Goal: Task Accomplishment & Management: Use online tool/utility

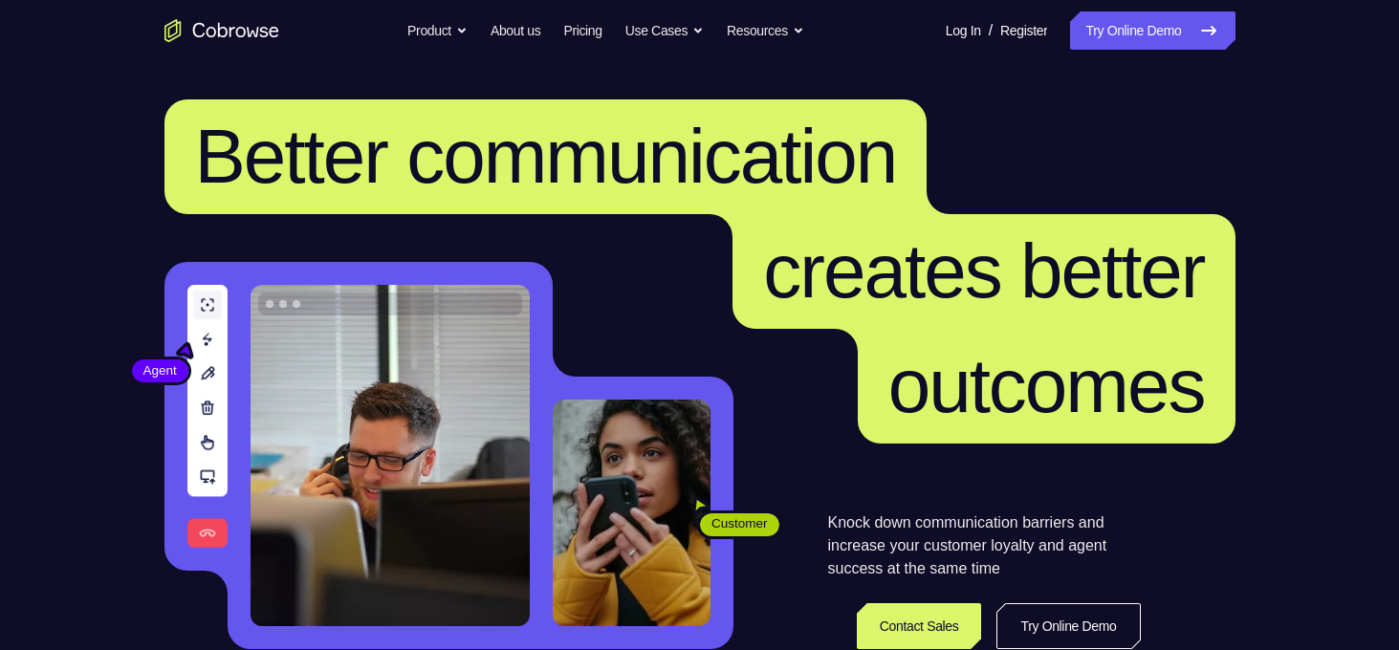
click at [1116, 22] on link "Try Online Demo" at bounding box center [1152, 30] width 164 height 38
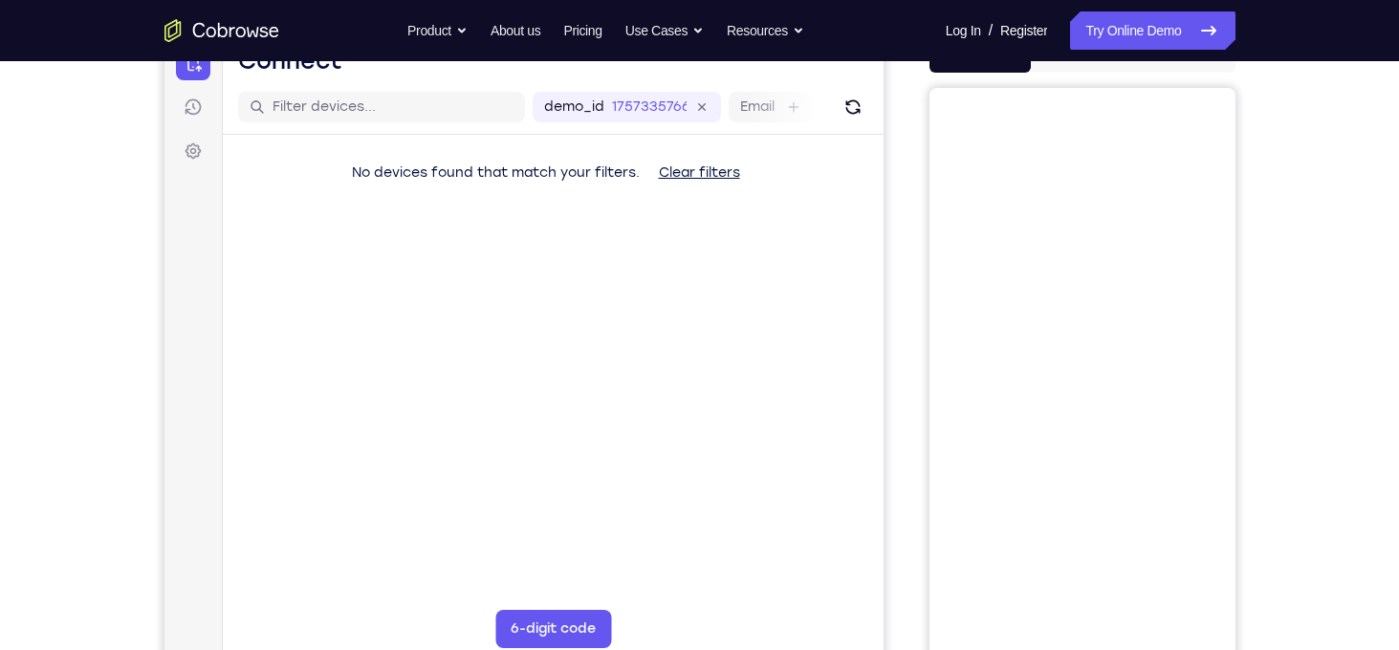
scroll to position [142, 0]
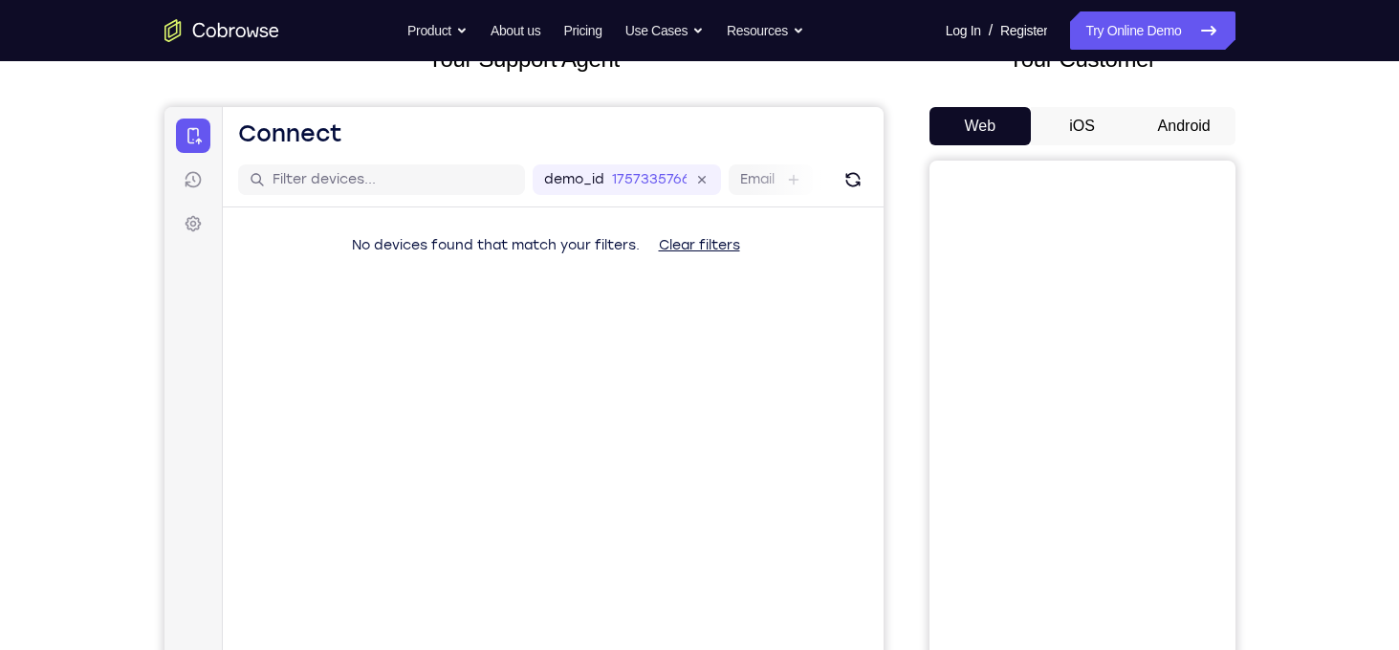
click at [1189, 138] on button "Android" at bounding box center [1184, 126] width 102 height 38
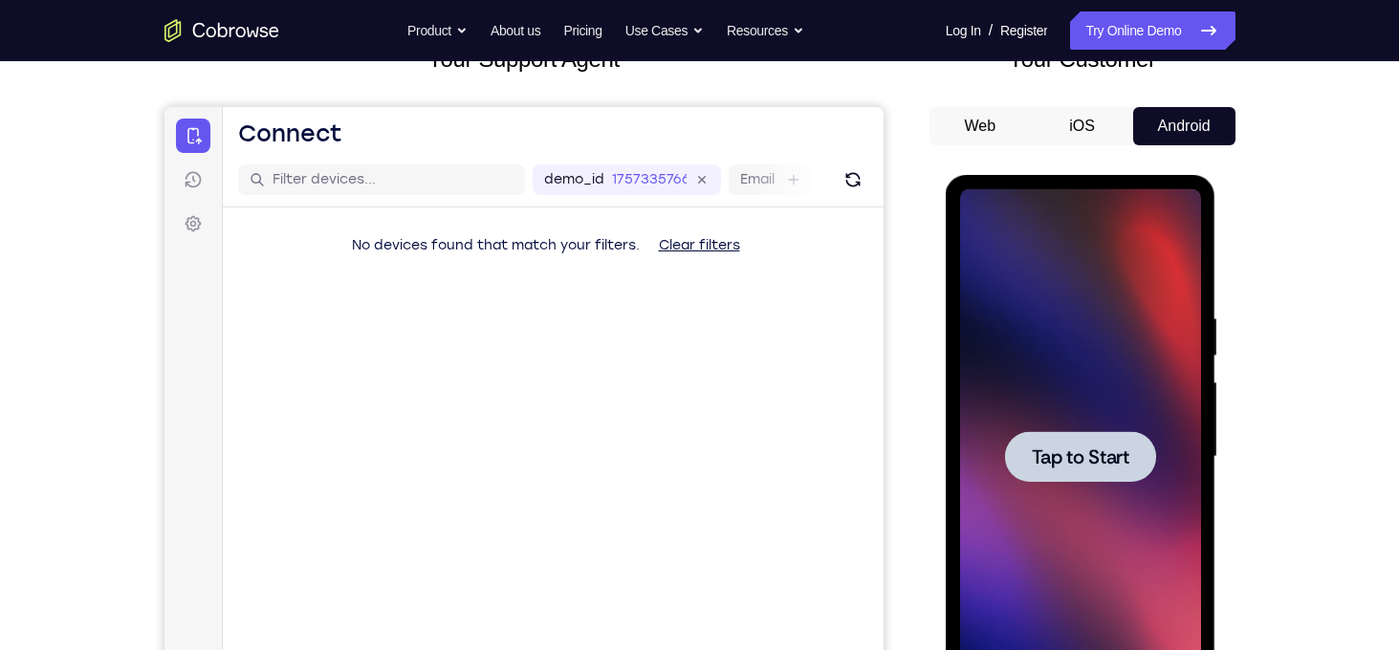
scroll to position [0, 0]
click at [1050, 435] on div at bounding box center [1080, 456] width 151 height 51
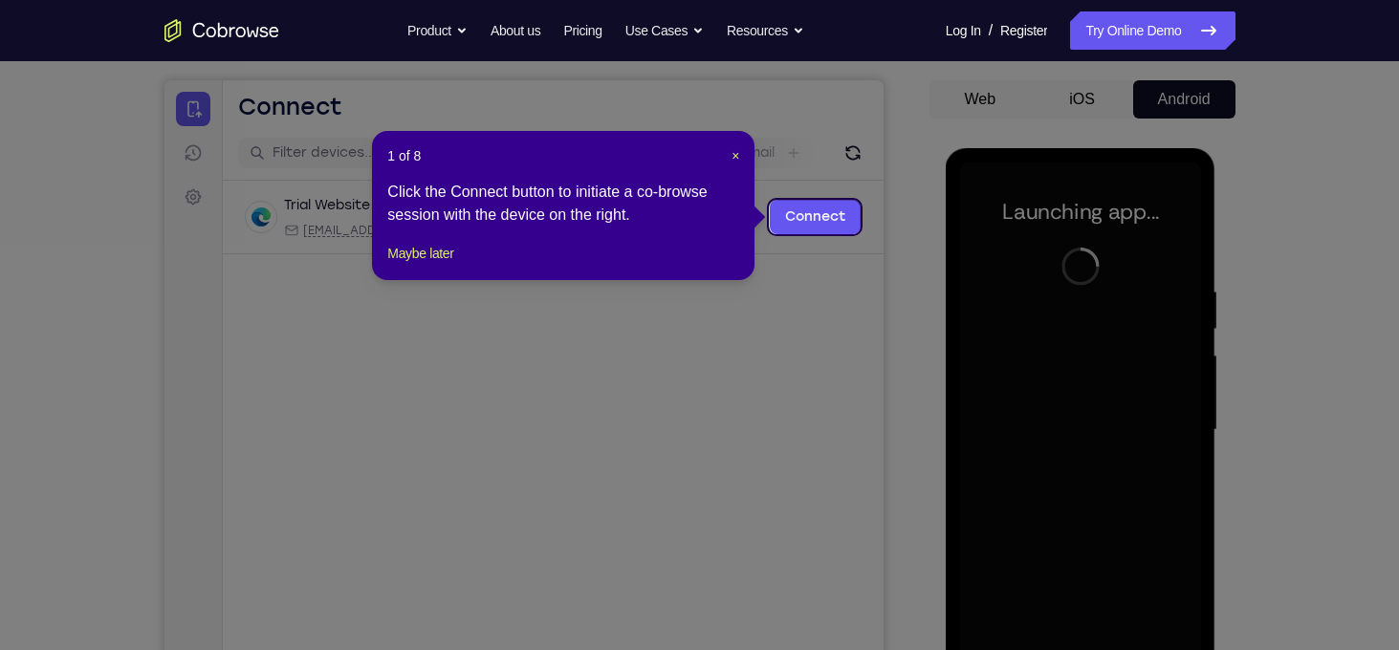
scroll to position [167, 0]
click at [735, 157] on span "×" at bounding box center [736, 156] width 8 height 15
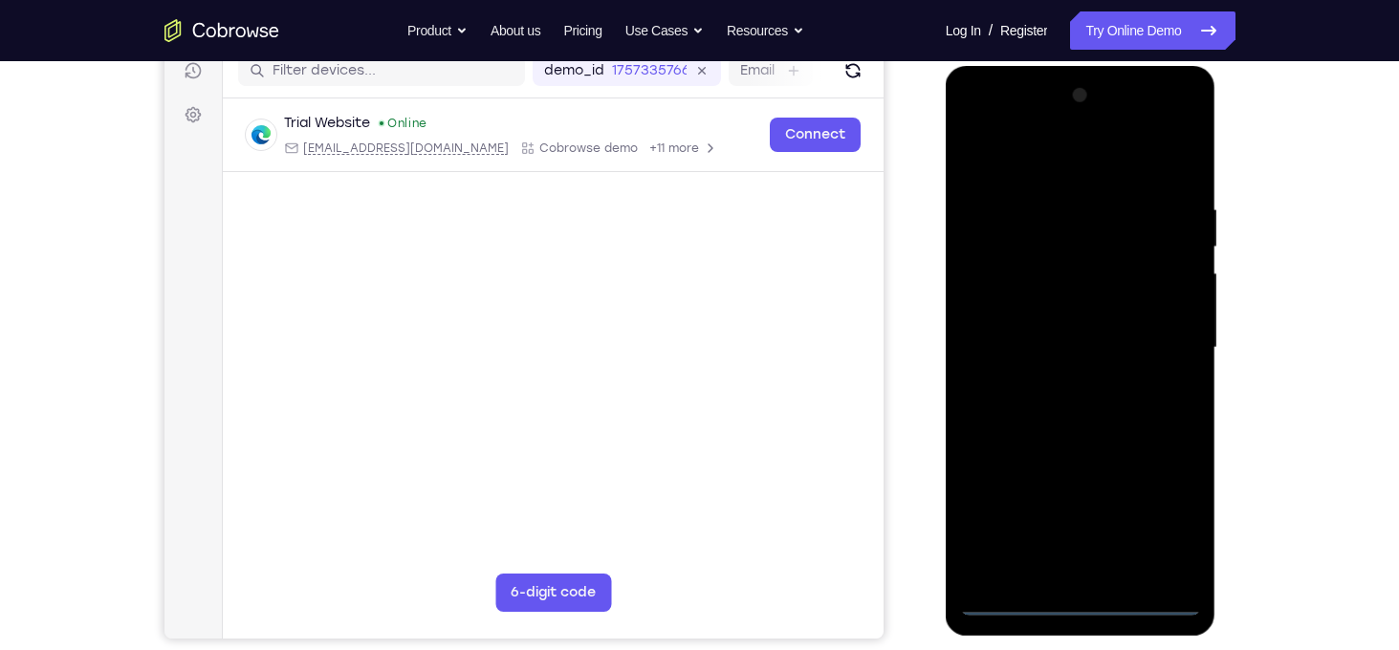
scroll to position [252, 0]
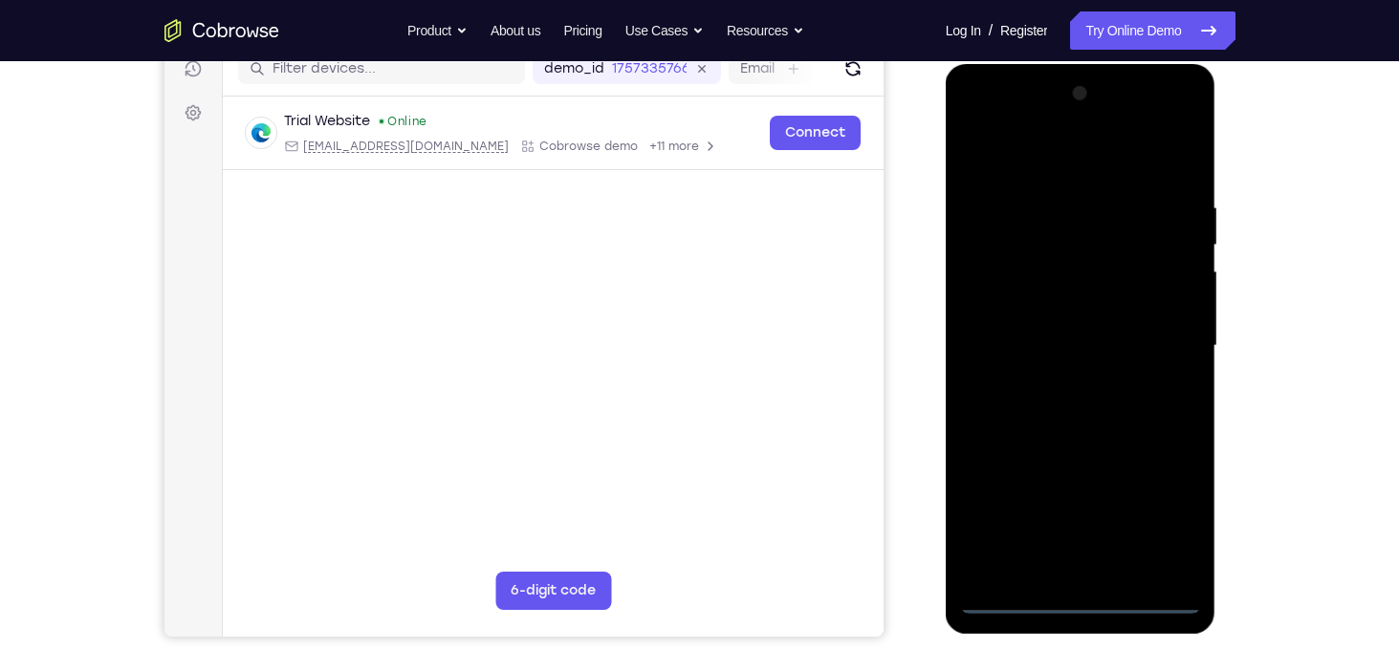
click at [1080, 594] on div at bounding box center [1080, 346] width 241 height 536
click at [1160, 523] on div at bounding box center [1080, 346] width 241 height 536
click at [1082, 117] on div at bounding box center [1080, 346] width 241 height 536
click at [1100, 120] on div at bounding box center [1080, 346] width 241 height 536
click at [1081, 152] on div at bounding box center [1080, 346] width 241 height 536
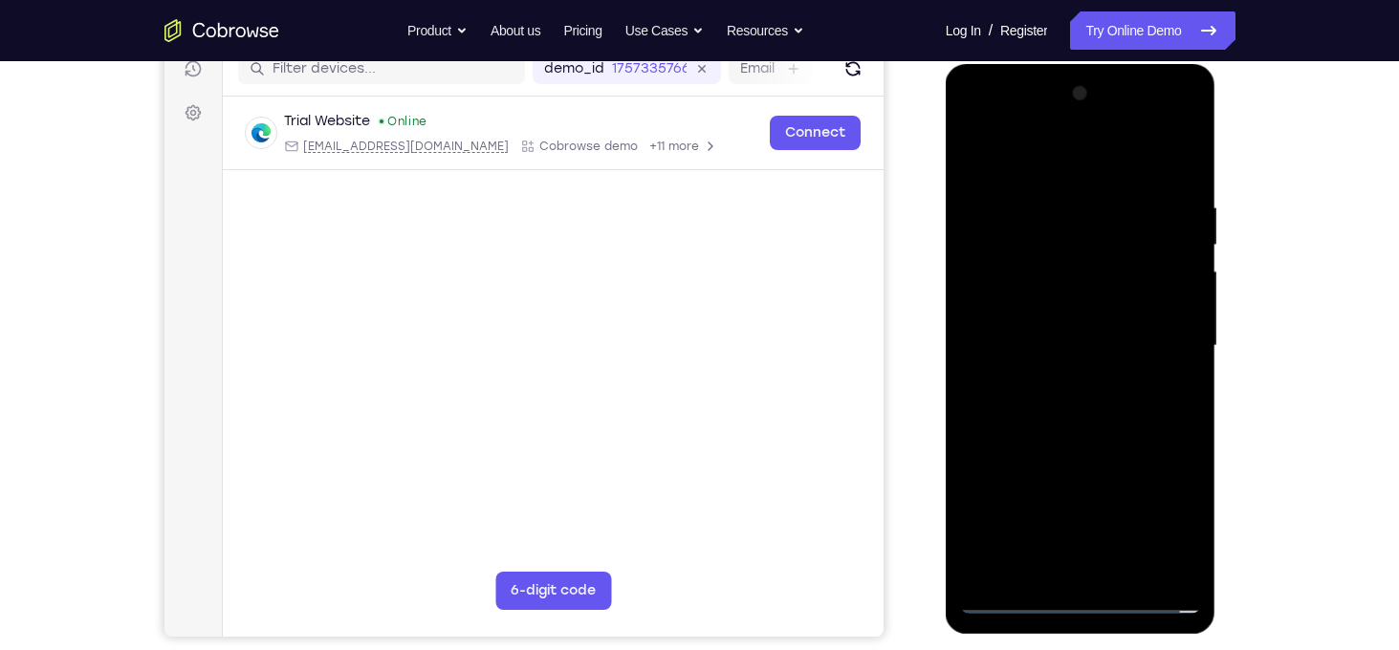
click at [1091, 599] on div at bounding box center [1080, 346] width 241 height 536
click at [1083, 568] on div at bounding box center [1080, 346] width 241 height 536
click at [1187, 564] on div at bounding box center [1080, 346] width 241 height 536
click at [1164, 506] on div at bounding box center [1080, 346] width 241 height 536
click at [1165, 131] on div at bounding box center [1080, 346] width 241 height 536
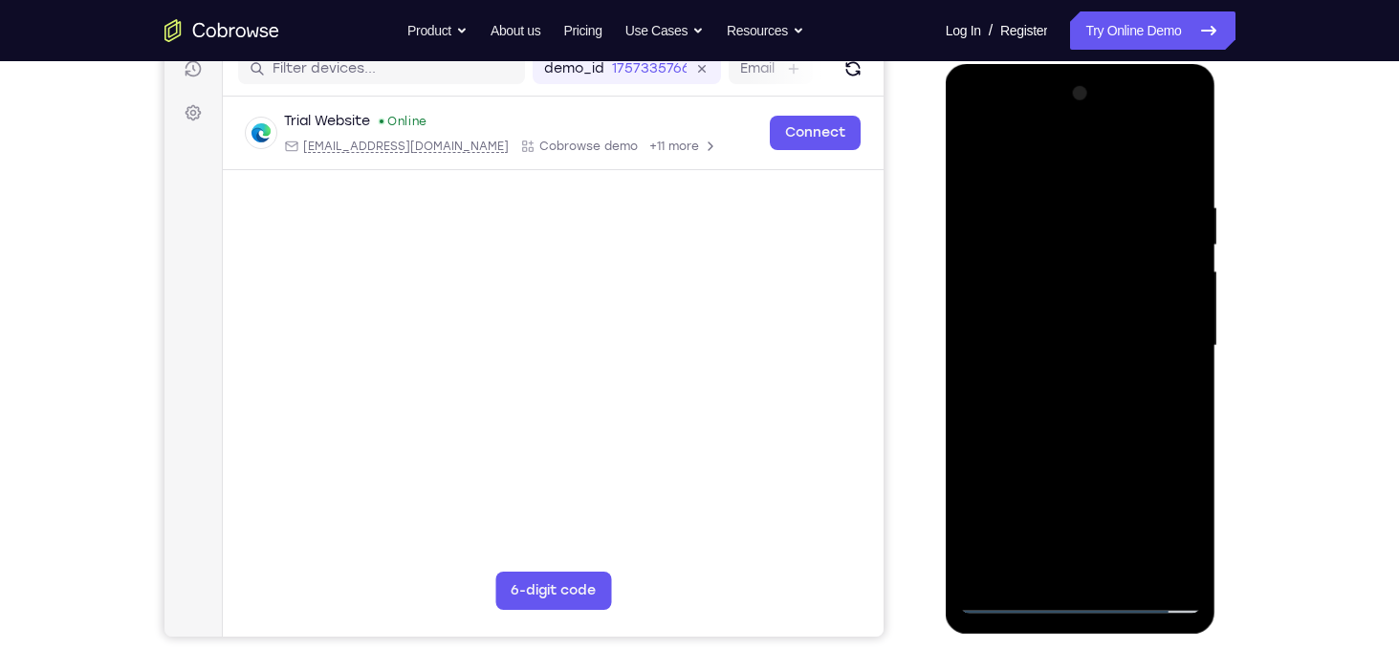
click at [967, 119] on div at bounding box center [1080, 346] width 241 height 536
click at [1160, 348] on div at bounding box center [1080, 346] width 241 height 536
click at [1061, 369] on div at bounding box center [1080, 346] width 241 height 536
click at [1061, 378] on div at bounding box center [1080, 346] width 241 height 536
click at [1077, 322] on div at bounding box center [1080, 346] width 241 height 536
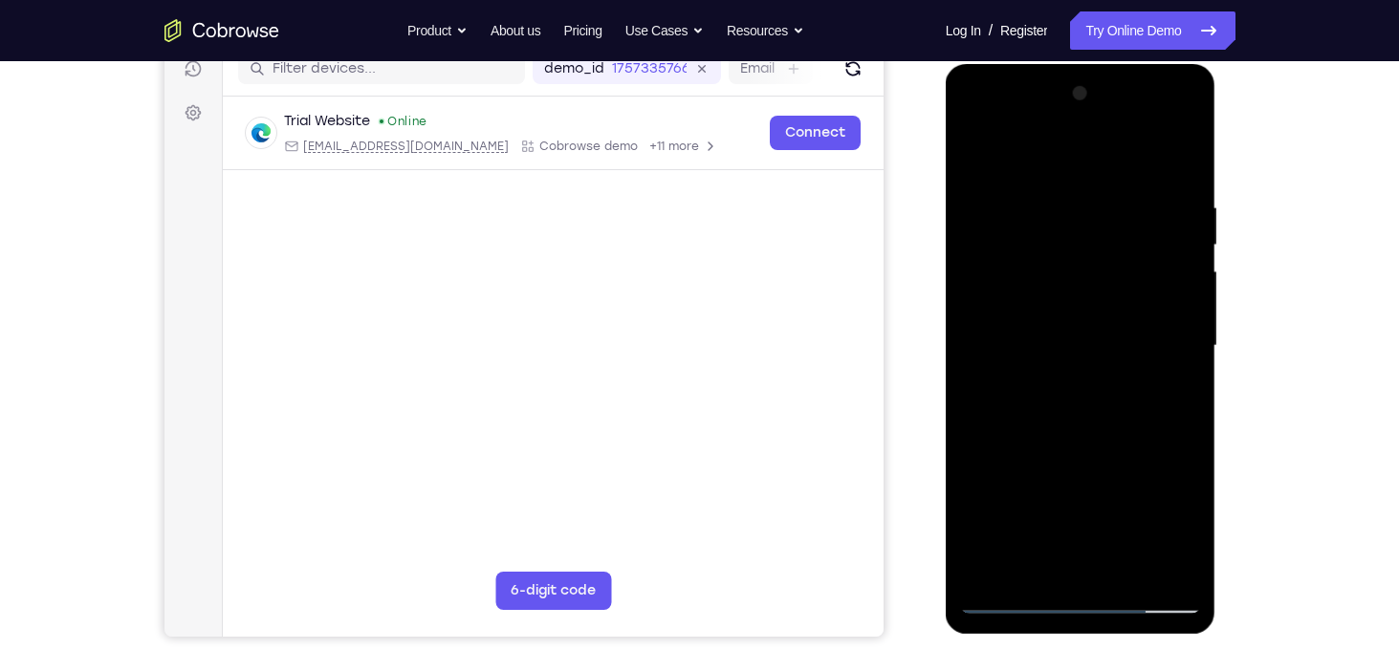
click at [1068, 310] on div at bounding box center [1080, 346] width 241 height 536
click at [1176, 305] on div at bounding box center [1080, 346] width 241 height 536
click at [1072, 349] on div at bounding box center [1080, 346] width 241 height 536
click at [1078, 425] on div at bounding box center [1080, 346] width 241 height 536
drag, startPoint x: 1120, startPoint y: 491, endPoint x: 1180, endPoint y: 288, distance: 211.5
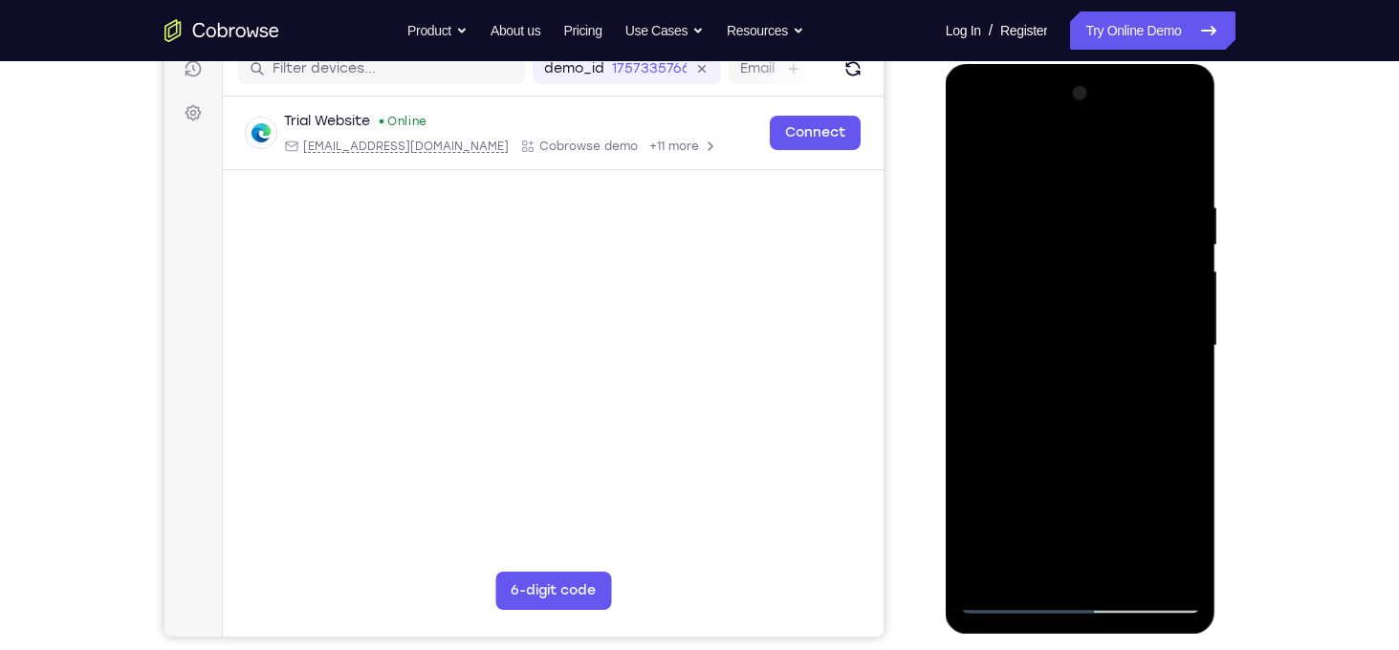
click at [1180, 288] on div at bounding box center [1080, 346] width 241 height 536
click at [1129, 569] on div at bounding box center [1080, 346] width 241 height 536
click at [1076, 449] on div at bounding box center [1080, 346] width 241 height 536
drag, startPoint x: 1151, startPoint y: 261, endPoint x: 1036, endPoint y: 277, distance: 116.8
click at [1036, 277] on div at bounding box center [1080, 346] width 241 height 536
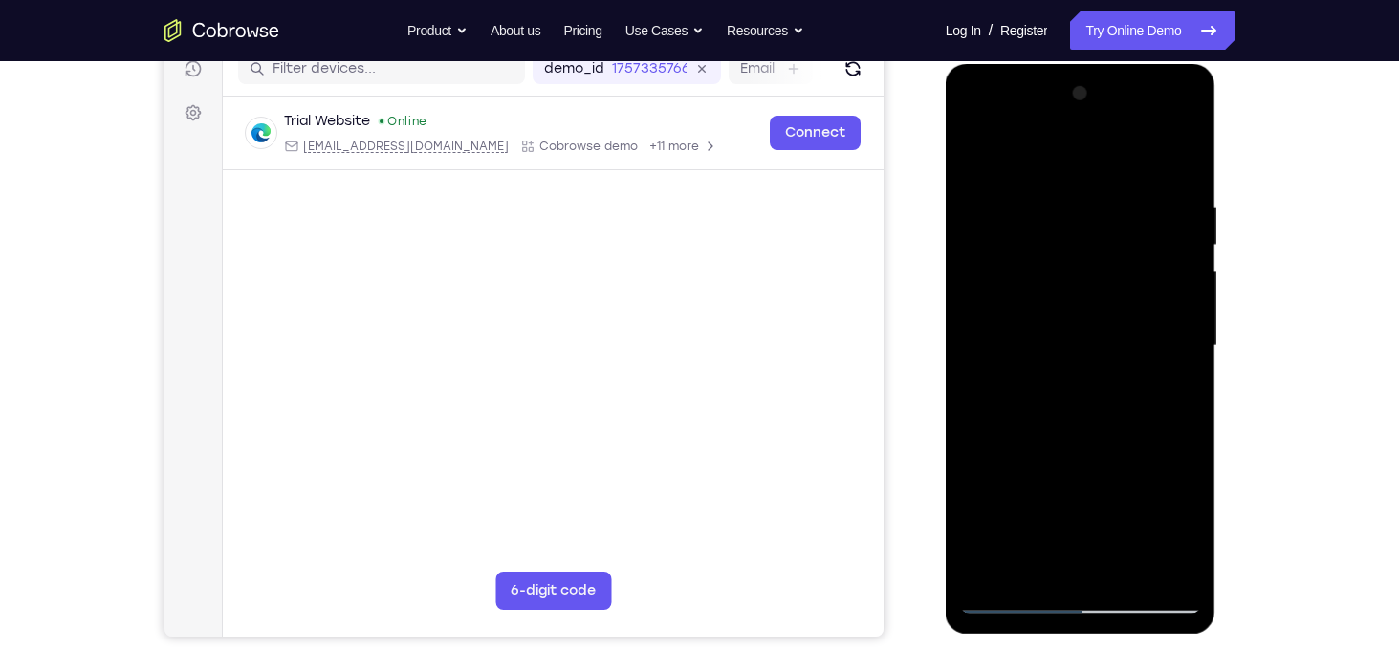
click at [980, 152] on div at bounding box center [1080, 346] width 241 height 536
drag, startPoint x: 1078, startPoint y: 443, endPoint x: 1084, endPoint y: 332, distance: 111.1
click at [1084, 332] on div at bounding box center [1080, 346] width 241 height 536
click at [1045, 502] on div at bounding box center [1080, 346] width 241 height 536
drag, startPoint x: 1058, startPoint y: 509, endPoint x: 1059, endPoint y: 464, distance: 45.0
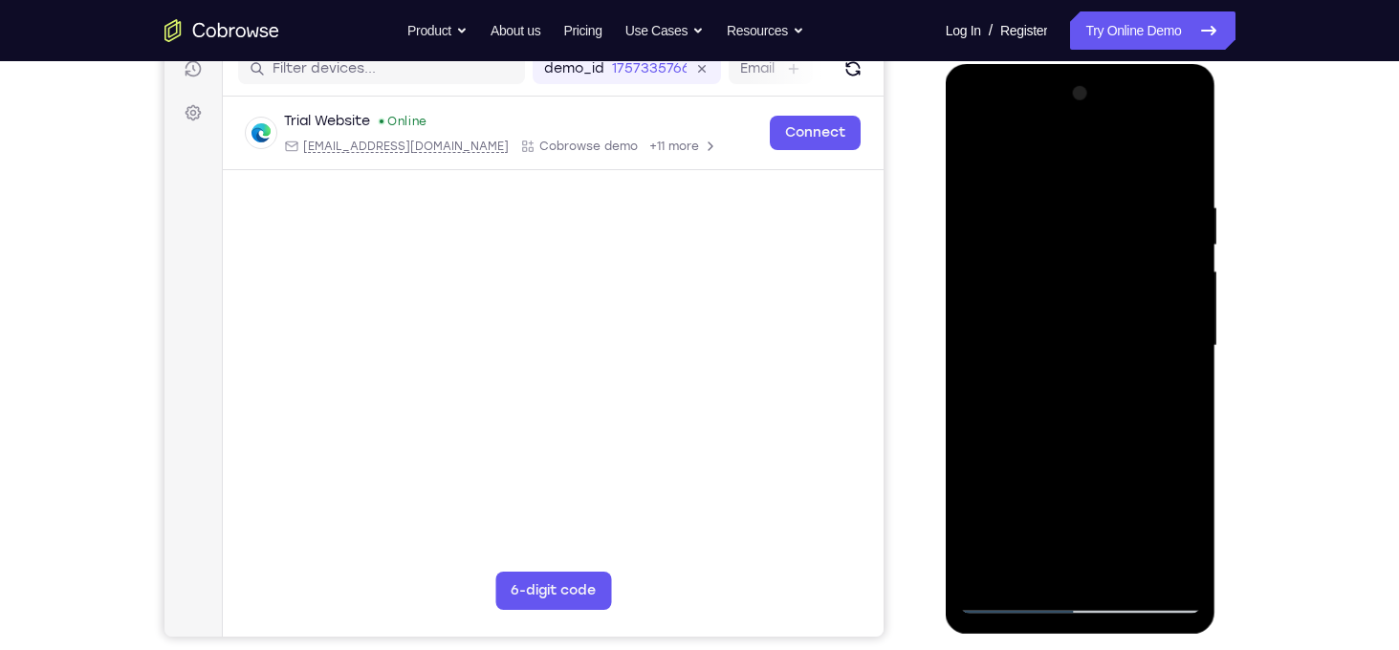
click at [1059, 464] on div at bounding box center [1080, 346] width 241 height 536
drag, startPoint x: 1115, startPoint y: 509, endPoint x: 1244, endPoint y: 332, distance: 219.0
click at [1218, 332] on html "Online web based iOS Simulators and Android Emulators. Run iPhone, iPad, Mobile…" at bounding box center [1082, 351] width 273 height 574
drag, startPoint x: 1120, startPoint y: 446, endPoint x: 1161, endPoint y: 338, distance: 115.6
click at [1161, 338] on div at bounding box center [1080, 346] width 241 height 536
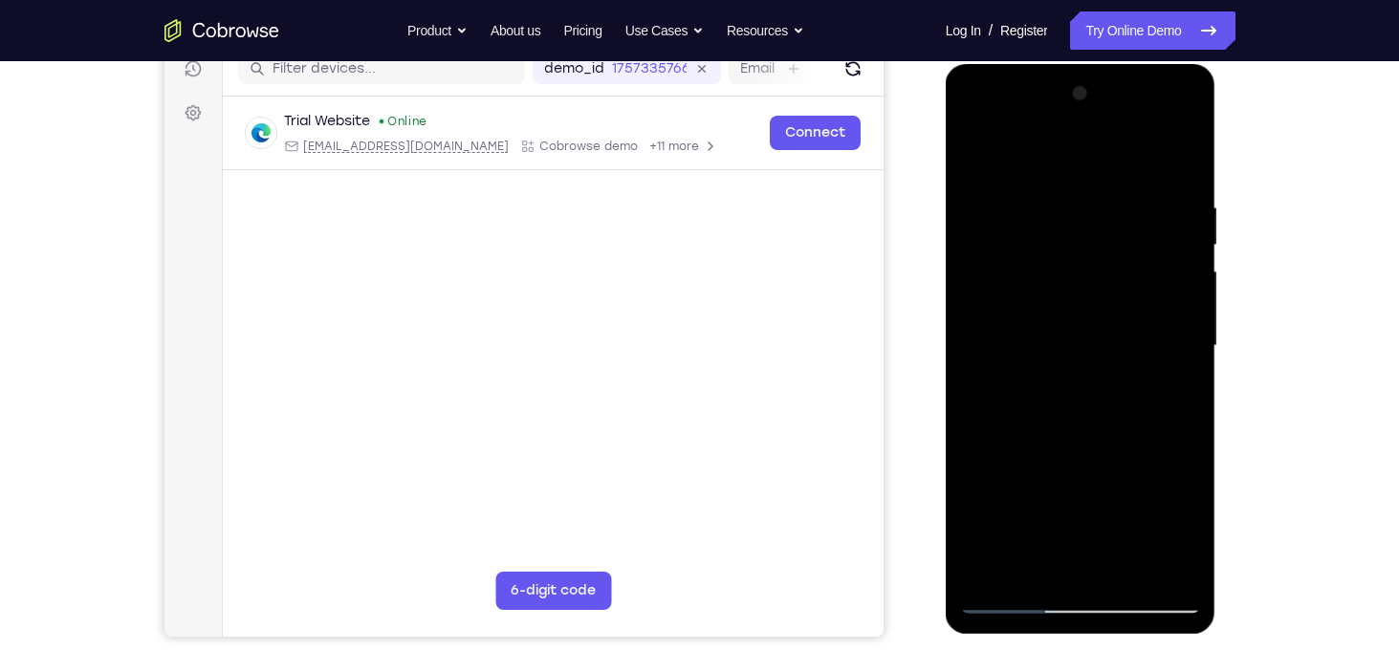
drag, startPoint x: 1114, startPoint y: 452, endPoint x: 1123, endPoint y: 304, distance: 148.5
click at [1123, 304] on div at bounding box center [1080, 346] width 241 height 536
click at [1189, 335] on div at bounding box center [1080, 346] width 241 height 536
drag, startPoint x: 1092, startPoint y: 470, endPoint x: 1082, endPoint y: 337, distance: 134.3
click at [1082, 337] on div at bounding box center [1080, 346] width 241 height 536
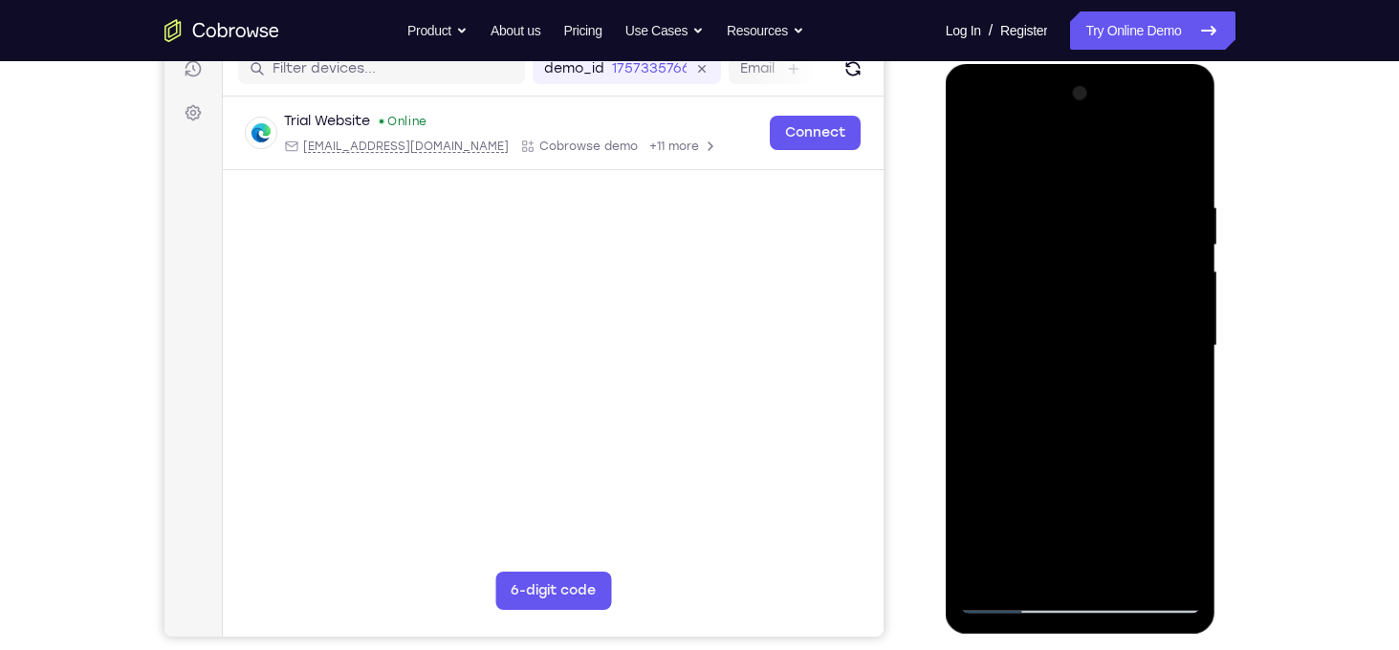
drag, startPoint x: 1068, startPoint y: 465, endPoint x: 1090, endPoint y: 316, distance: 150.8
click at [1090, 316] on div at bounding box center [1080, 346] width 241 height 536
drag, startPoint x: 1089, startPoint y: 477, endPoint x: 1100, endPoint y: 323, distance: 154.3
click at [1100, 323] on div at bounding box center [1080, 346] width 241 height 536
drag, startPoint x: 1097, startPoint y: 467, endPoint x: 1136, endPoint y: 265, distance: 205.6
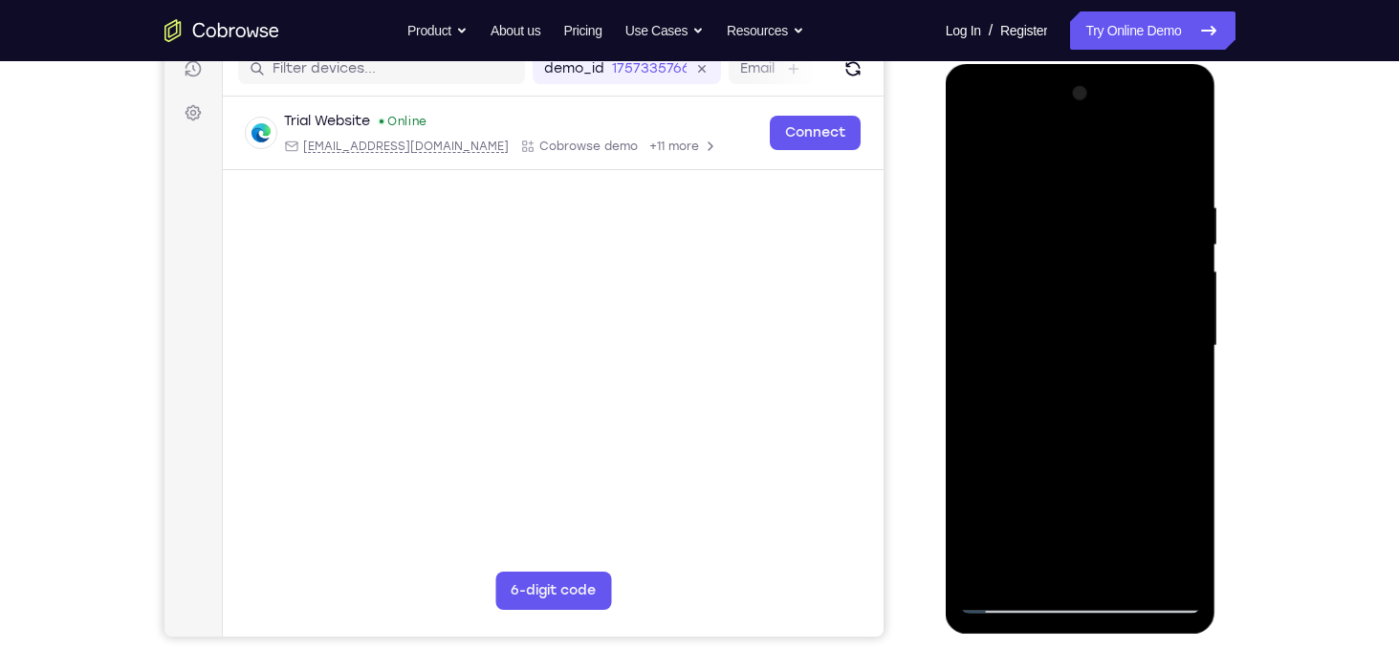
click at [1136, 265] on div at bounding box center [1080, 346] width 241 height 536
drag, startPoint x: 1128, startPoint y: 492, endPoint x: 1153, endPoint y: 224, distance: 268.9
click at [1153, 224] on div at bounding box center [1080, 346] width 241 height 536
drag, startPoint x: 1149, startPoint y: 419, endPoint x: 1147, endPoint y: 196, distance: 222.8
click at [1147, 196] on div at bounding box center [1080, 346] width 241 height 536
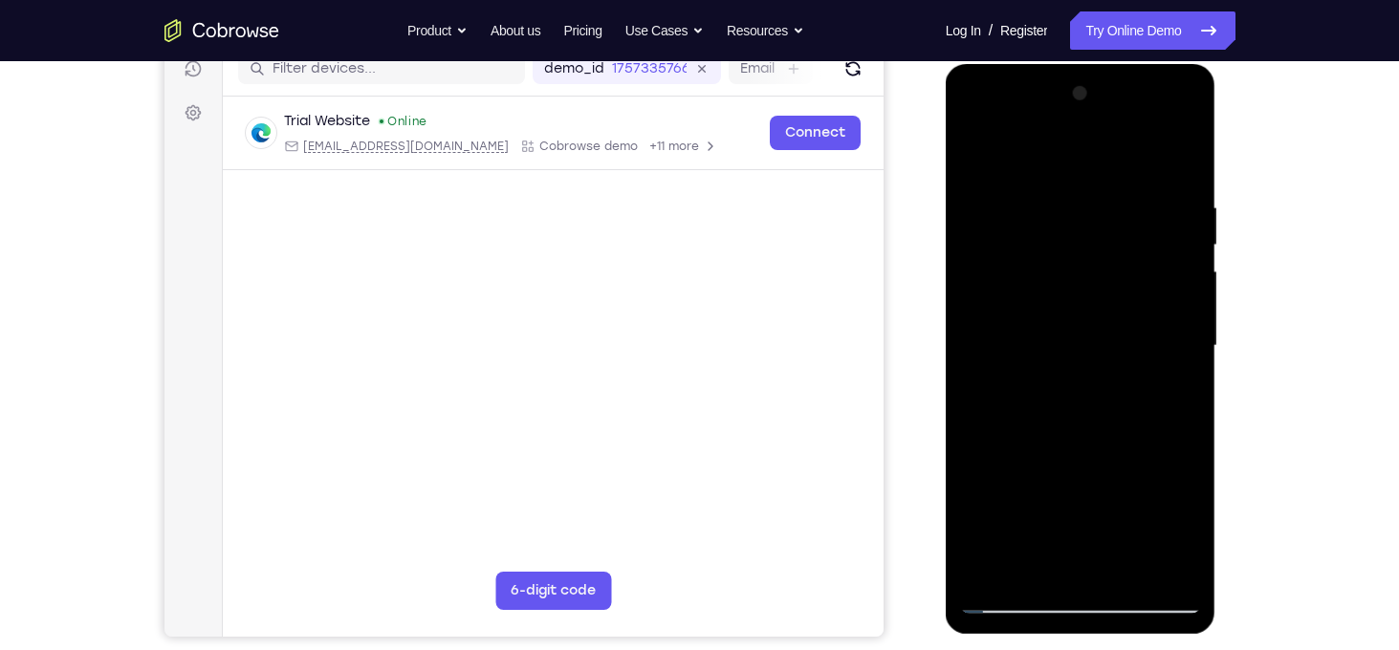
drag, startPoint x: 1132, startPoint y: 383, endPoint x: 1139, endPoint y: 231, distance: 152.2
click at [1139, 231] on div at bounding box center [1080, 346] width 241 height 536
click at [991, 563] on div at bounding box center [1080, 346] width 241 height 536
click at [1048, 194] on div at bounding box center [1080, 346] width 241 height 536
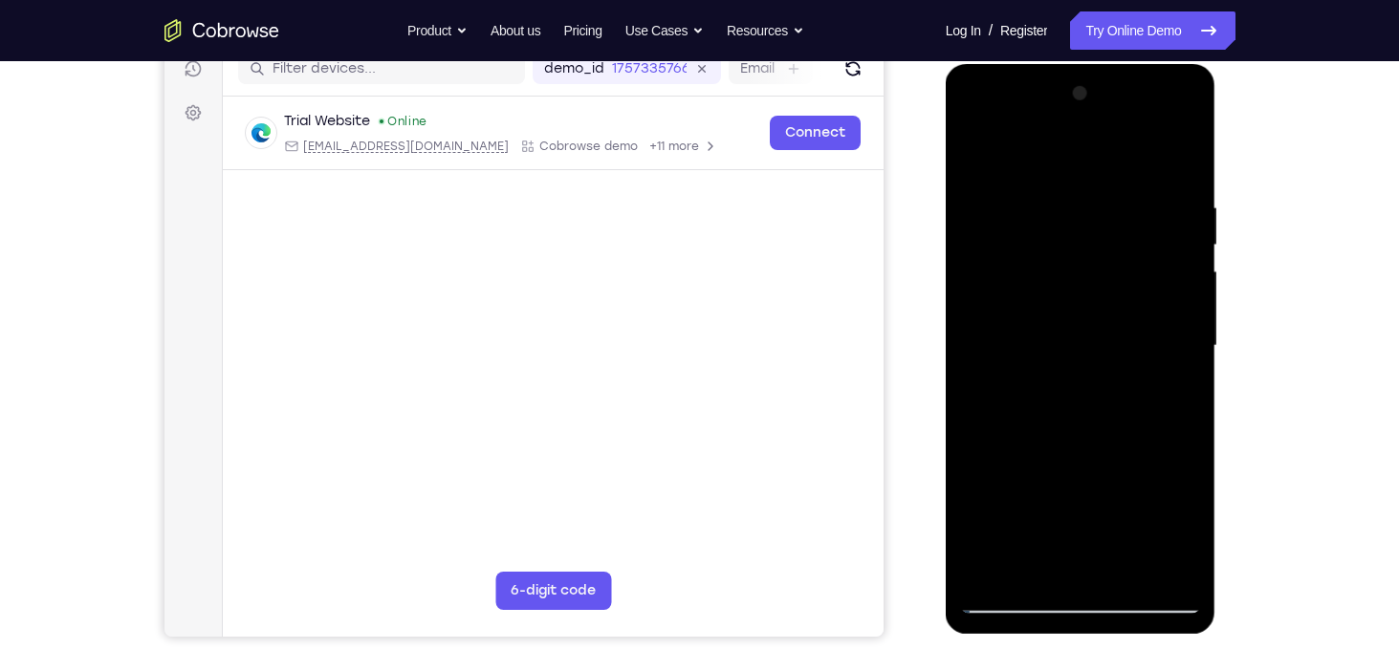
click at [1169, 534] on div at bounding box center [1080, 346] width 241 height 536
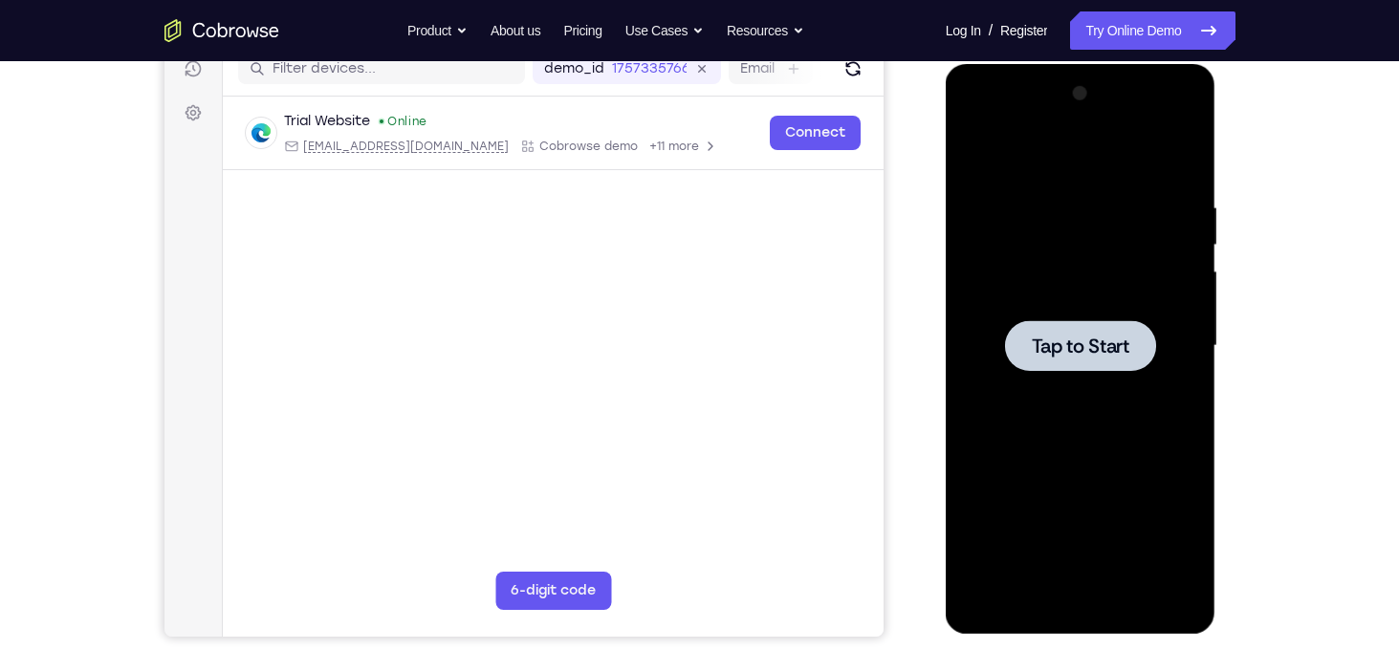
click at [1042, 339] on span "Tap to Start" at bounding box center [1081, 346] width 98 height 19
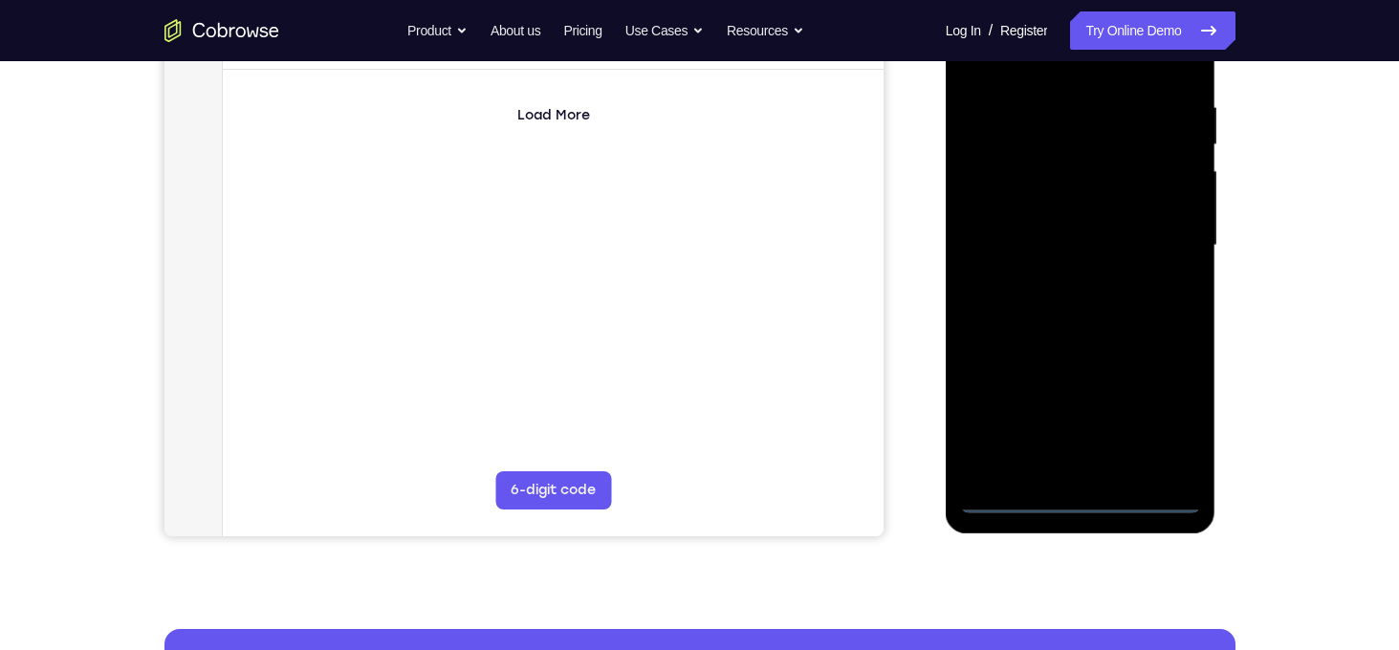
scroll to position [354, 0]
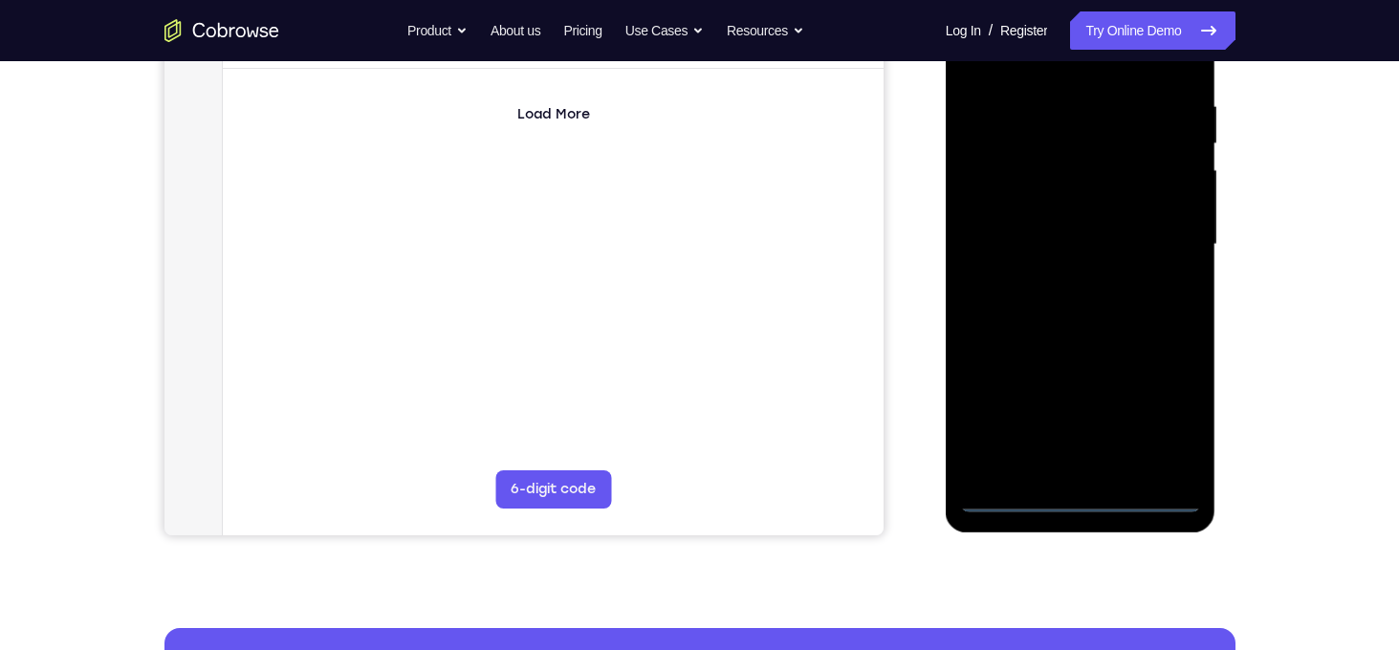
click at [1083, 500] on div at bounding box center [1080, 245] width 241 height 536
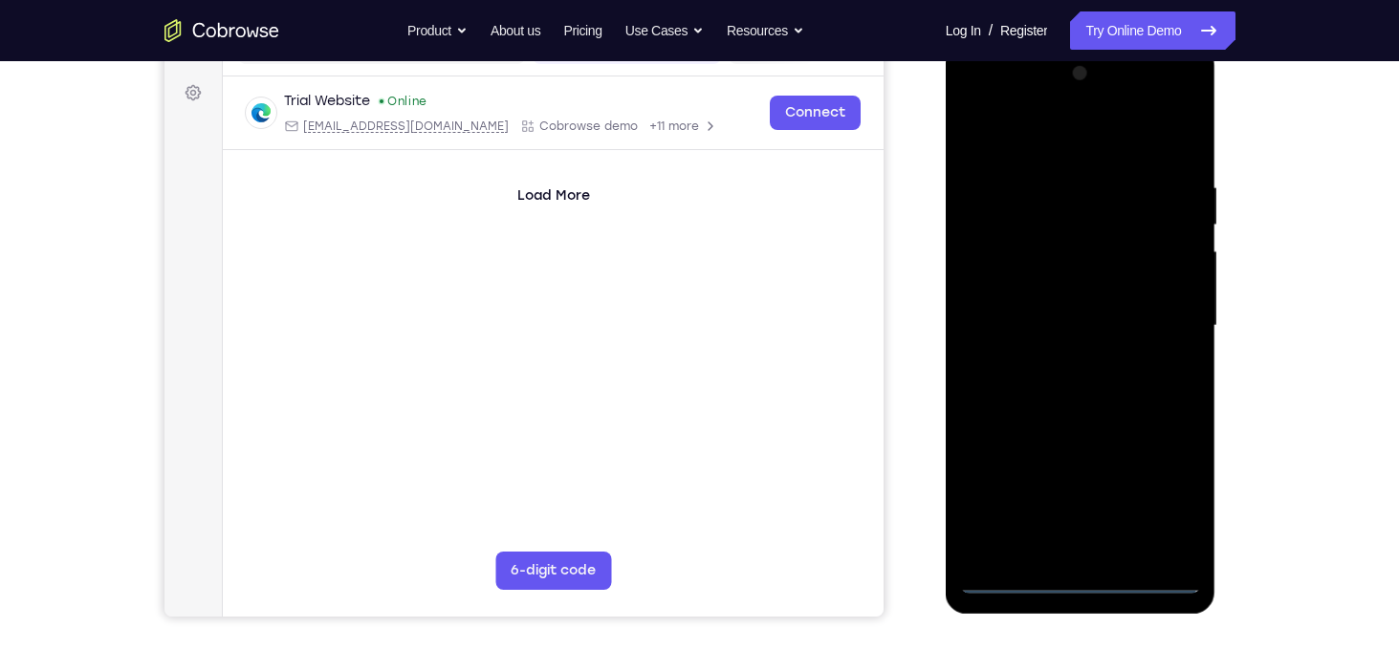
click at [1166, 496] on div at bounding box center [1080, 326] width 241 height 536
click at [1092, 136] on div at bounding box center [1080, 326] width 241 height 536
click at [1167, 323] on div at bounding box center [1080, 326] width 241 height 536
click at [1063, 360] on div at bounding box center [1080, 326] width 241 height 536
click at [1066, 298] on div at bounding box center [1080, 326] width 241 height 536
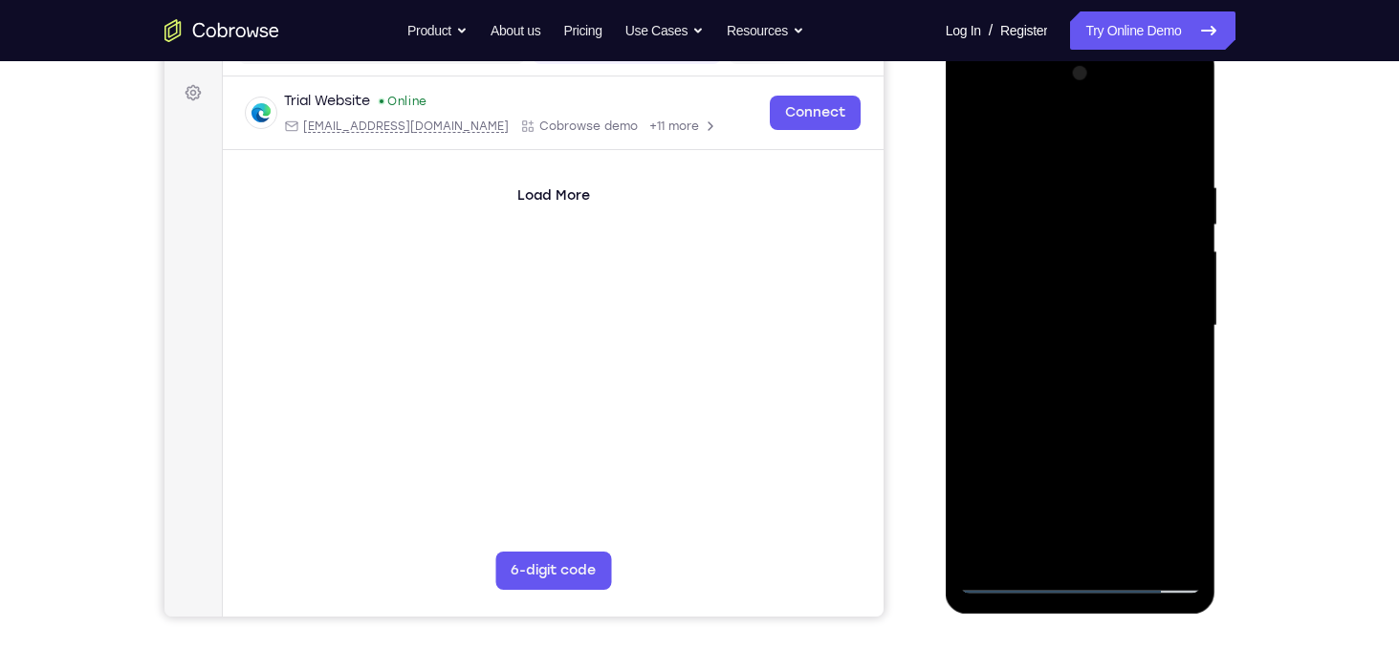
click at [1051, 288] on div at bounding box center [1080, 326] width 241 height 536
click at [1074, 319] on div at bounding box center [1080, 326] width 241 height 536
click at [1074, 383] on div at bounding box center [1080, 326] width 241 height 536
click at [1180, 174] on div at bounding box center [1080, 326] width 241 height 536
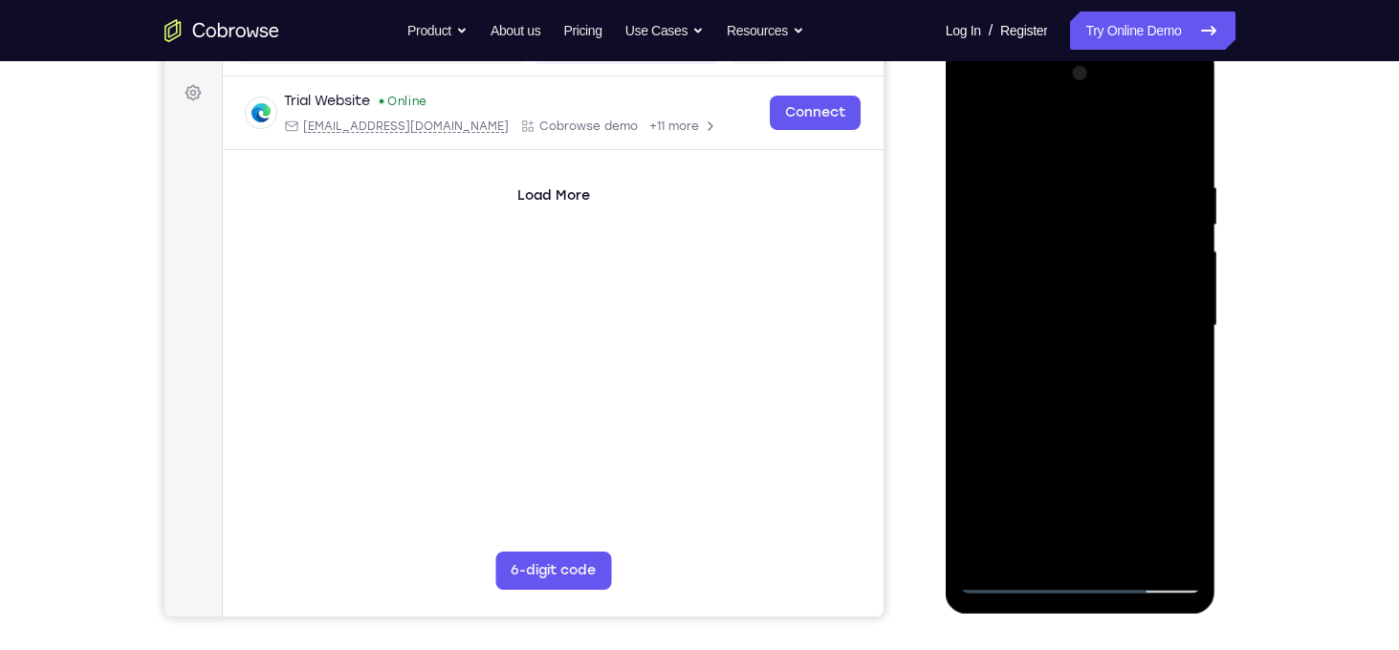
click at [1177, 169] on div at bounding box center [1080, 326] width 241 height 536
click at [1095, 539] on div at bounding box center [1080, 326] width 241 height 536
click at [1171, 354] on div at bounding box center [1080, 326] width 241 height 536
click at [1061, 548] on div at bounding box center [1080, 326] width 241 height 536
click at [1061, 397] on div at bounding box center [1080, 326] width 241 height 536
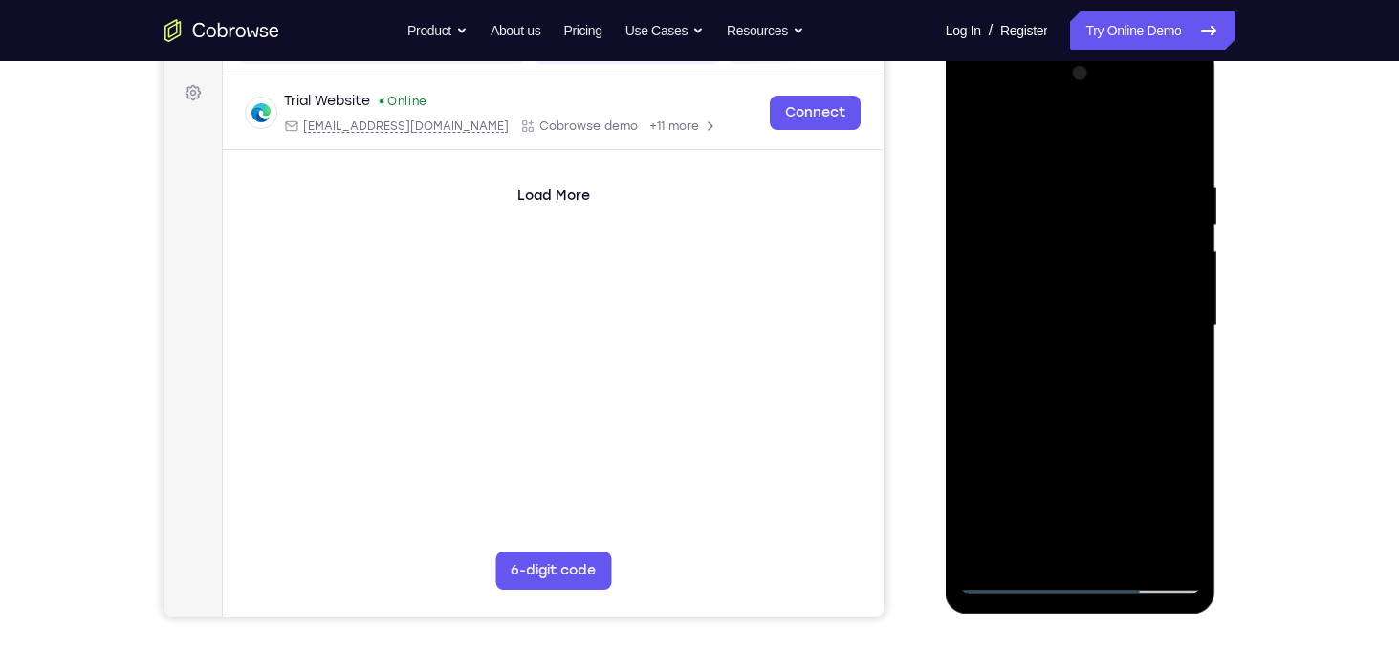
click at [1091, 529] on div at bounding box center [1080, 326] width 241 height 536
click at [1090, 542] on div at bounding box center [1080, 326] width 241 height 536
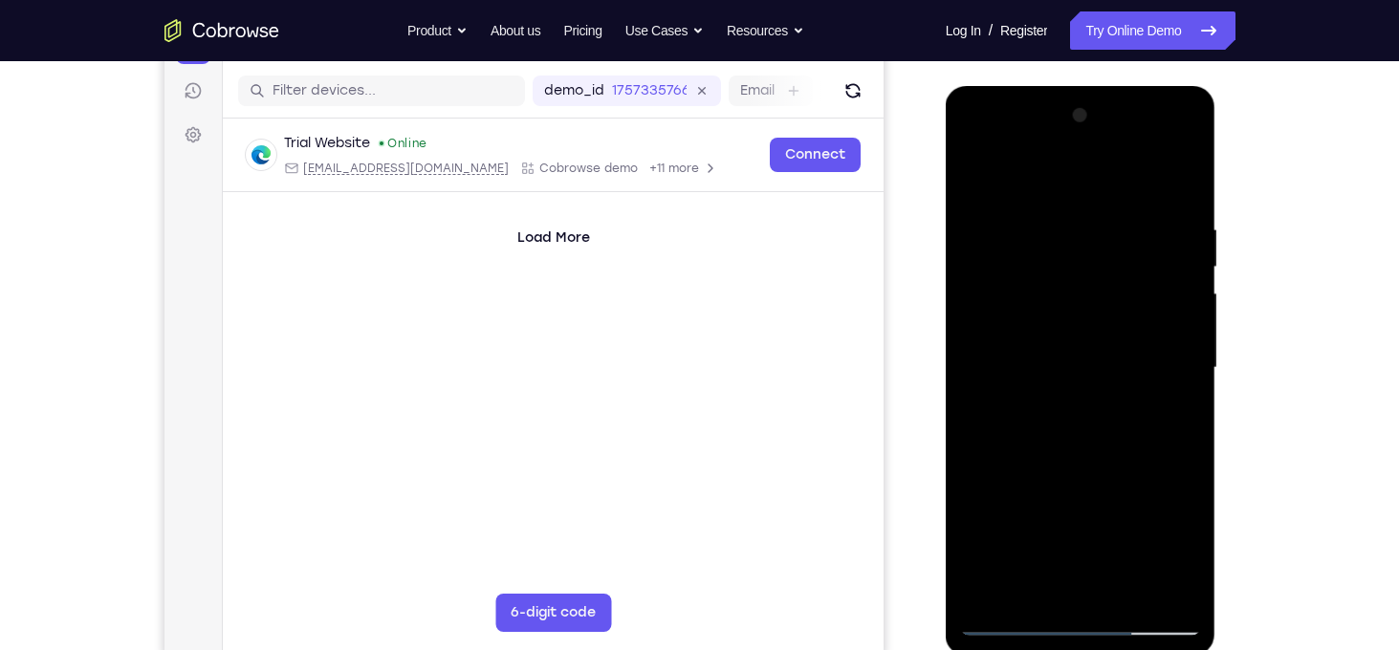
scroll to position [204, 0]
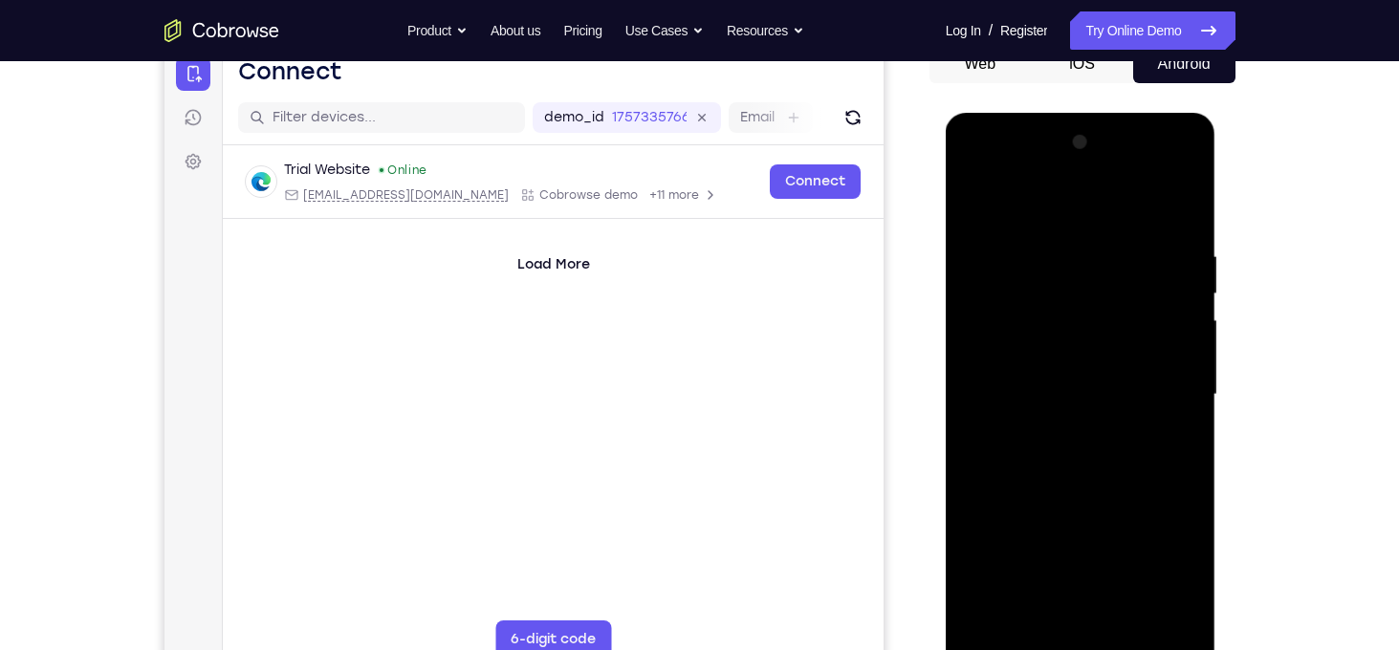
click at [1090, 173] on div at bounding box center [1080, 395] width 241 height 536
click at [975, 244] on div at bounding box center [1080, 395] width 241 height 536
click at [979, 245] on div at bounding box center [1080, 395] width 241 height 536
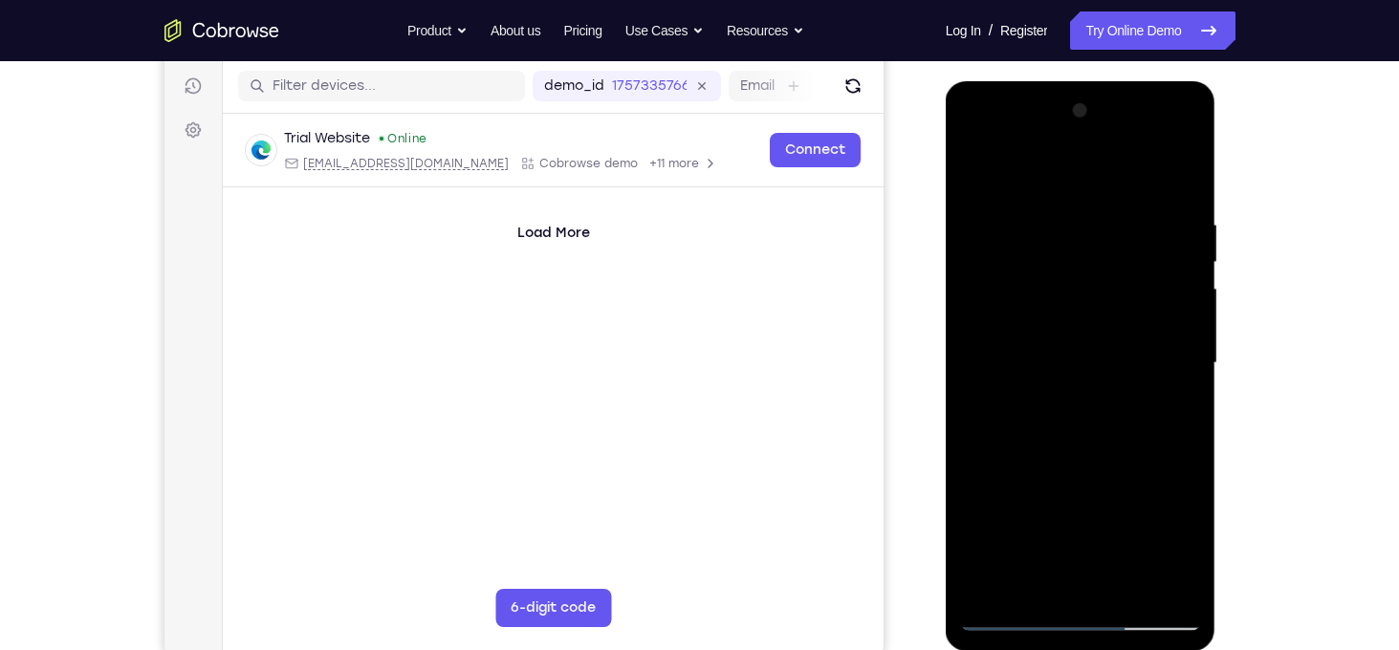
scroll to position [236, 0]
click at [1090, 441] on div at bounding box center [1080, 363] width 241 height 536
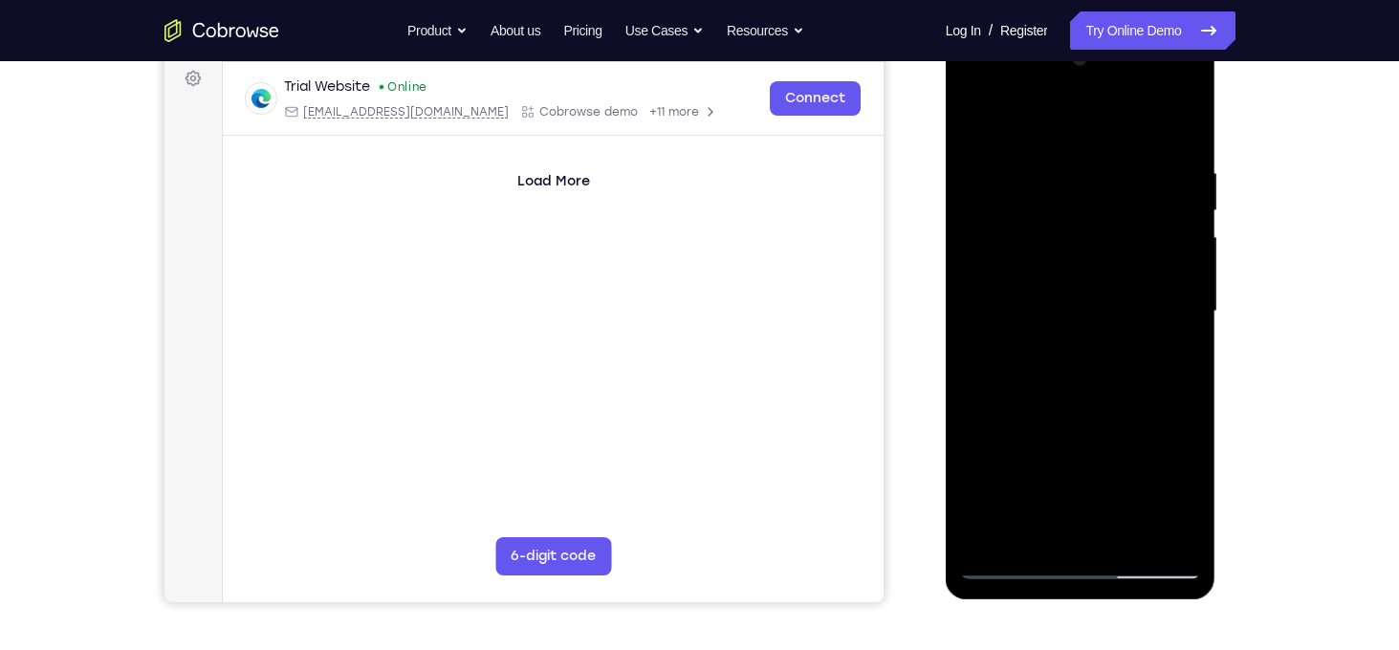
drag, startPoint x: 1013, startPoint y: 460, endPoint x: 1040, endPoint y: 328, distance: 134.9
drag, startPoint x: 1040, startPoint y: 328, endPoint x: 1010, endPoint y: 380, distance: 60.0
click at [1010, 380] on div at bounding box center [1080, 312] width 241 height 536
drag, startPoint x: 1010, startPoint y: 380, endPoint x: 1022, endPoint y: 186, distance: 193.6
drag, startPoint x: 1022, startPoint y: 186, endPoint x: 1001, endPoint y: 391, distance: 205.7
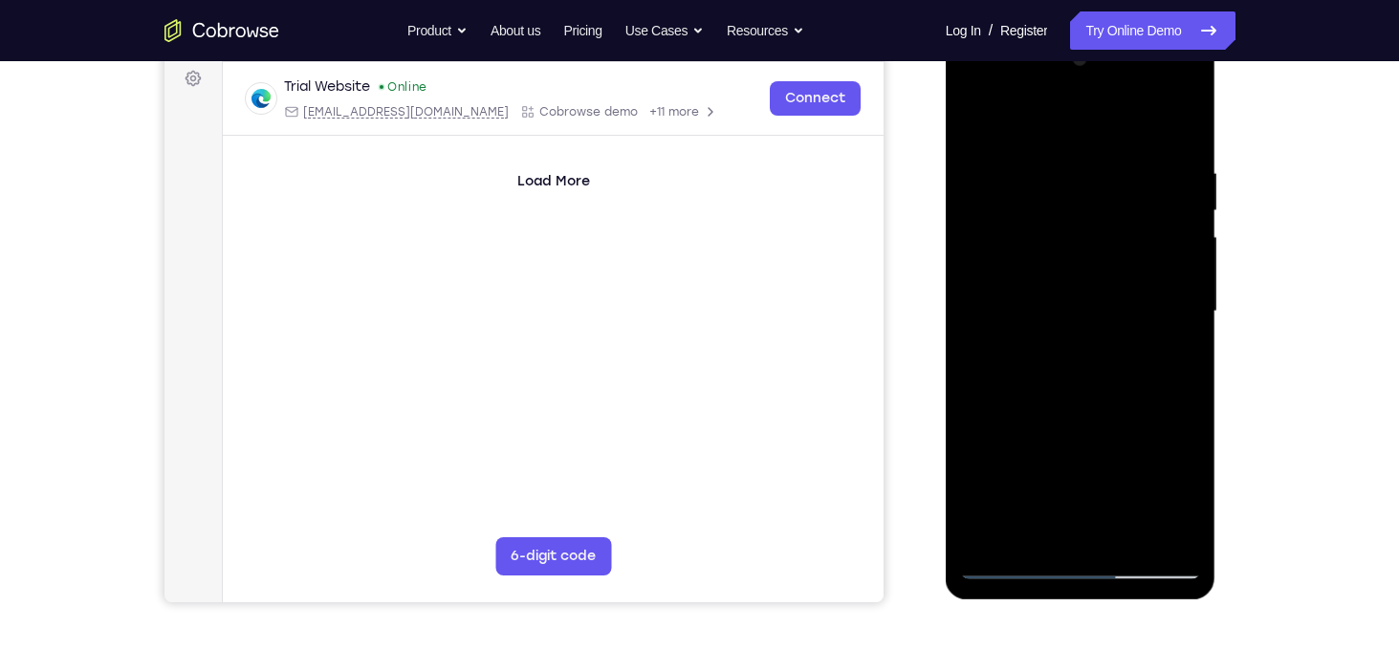
click at [1001, 391] on div at bounding box center [1080, 312] width 241 height 536
drag, startPoint x: 1085, startPoint y: 453, endPoint x: 1088, endPoint y: 545, distance: 91.8
click at [1088, 545] on div at bounding box center [1080, 312] width 241 height 536
drag, startPoint x: 1114, startPoint y: 314, endPoint x: 1140, endPoint y: 488, distance: 176.0
click at [1140, 488] on div at bounding box center [1080, 312] width 241 height 536
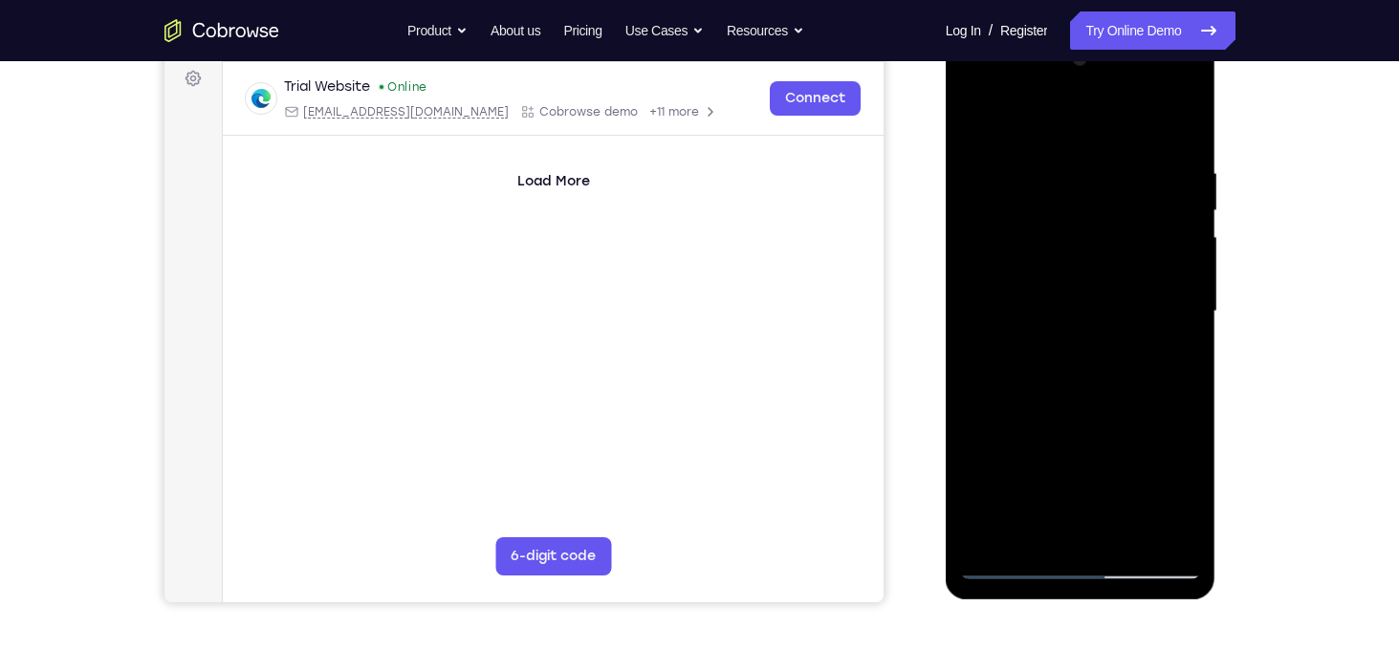
drag, startPoint x: 1127, startPoint y: 272, endPoint x: 1130, endPoint y: 346, distance: 74.6
click at [1130, 346] on div at bounding box center [1080, 312] width 241 height 536
click at [1053, 164] on div at bounding box center [1080, 312] width 241 height 536
click at [1182, 125] on div at bounding box center [1080, 312] width 241 height 536
click at [1122, 172] on div at bounding box center [1080, 312] width 241 height 536
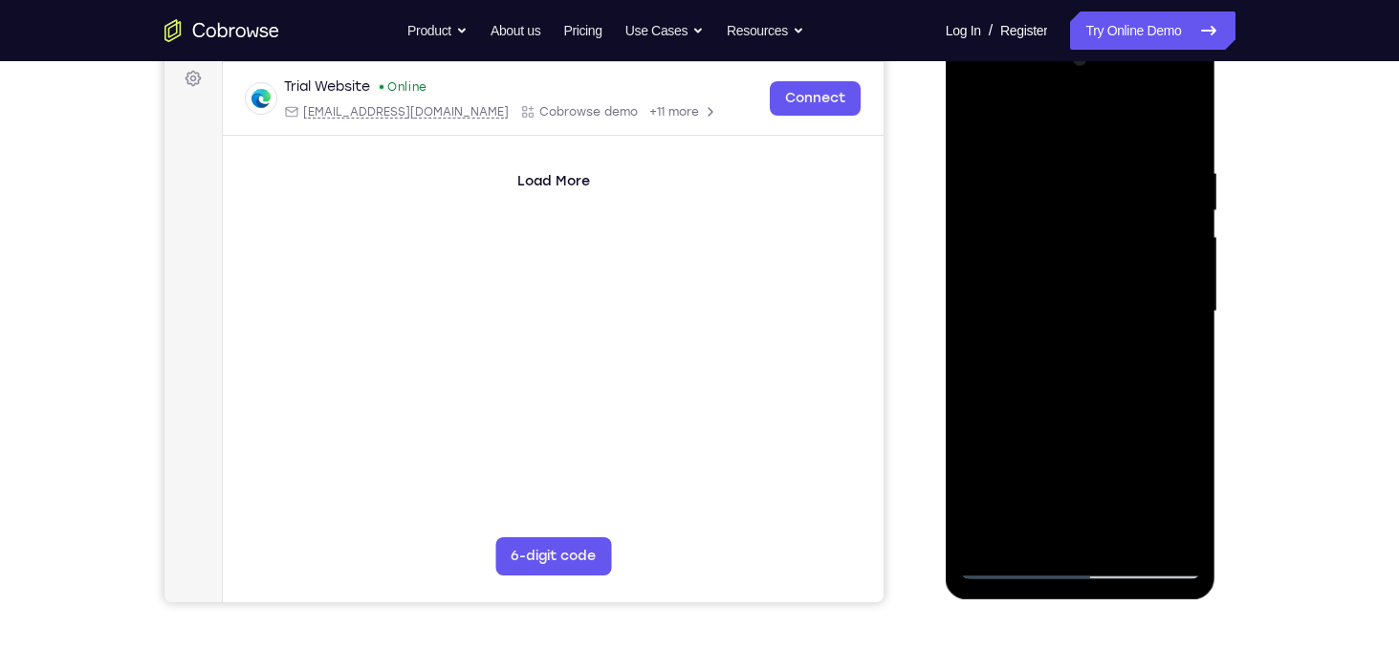
click at [1178, 128] on div at bounding box center [1080, 312] width 241 height 536
drag, startPoint x: 1172, startPoint y: 174, endPoint x: 996, endPoint y: 172, distance: 176.0
click at [996, 172] on div at bounding box center [1080, 312] width 241 height 536
click at [1079, 169] on div at bounding box center [1080, 312] width 241 height 536
click at [1185, 207] on div at bounding box center [1080, 312] width 241 height 536
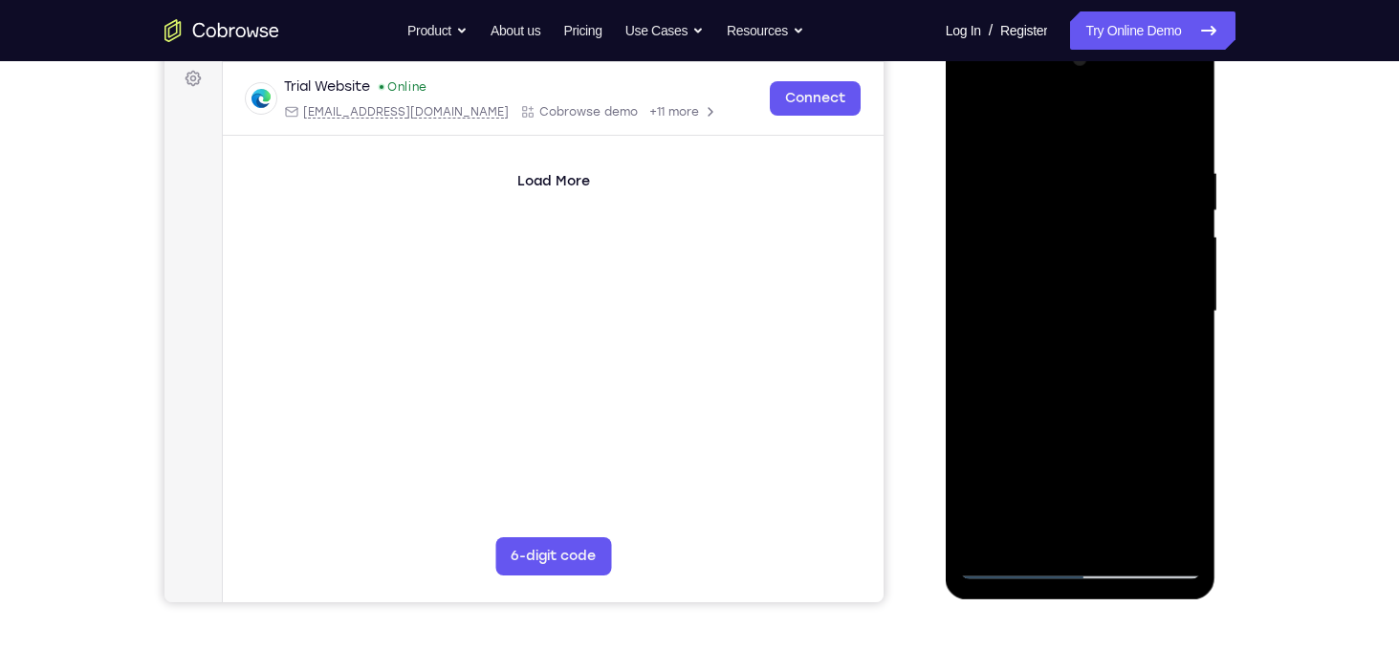
click at [1185, 207] on div at bounding box center [1080, 312] width 241 height 536
click at [1181, 126] on div at bounding box center [1080, 312] width 241 height 536
drag, startPoint x: 1163, startPoint y: 295, endPoint x: 1177, endPoint y: 122, distance: 173.7
click at [1177, 122] on div at bounding box center [1080, 312] width 241 height 536
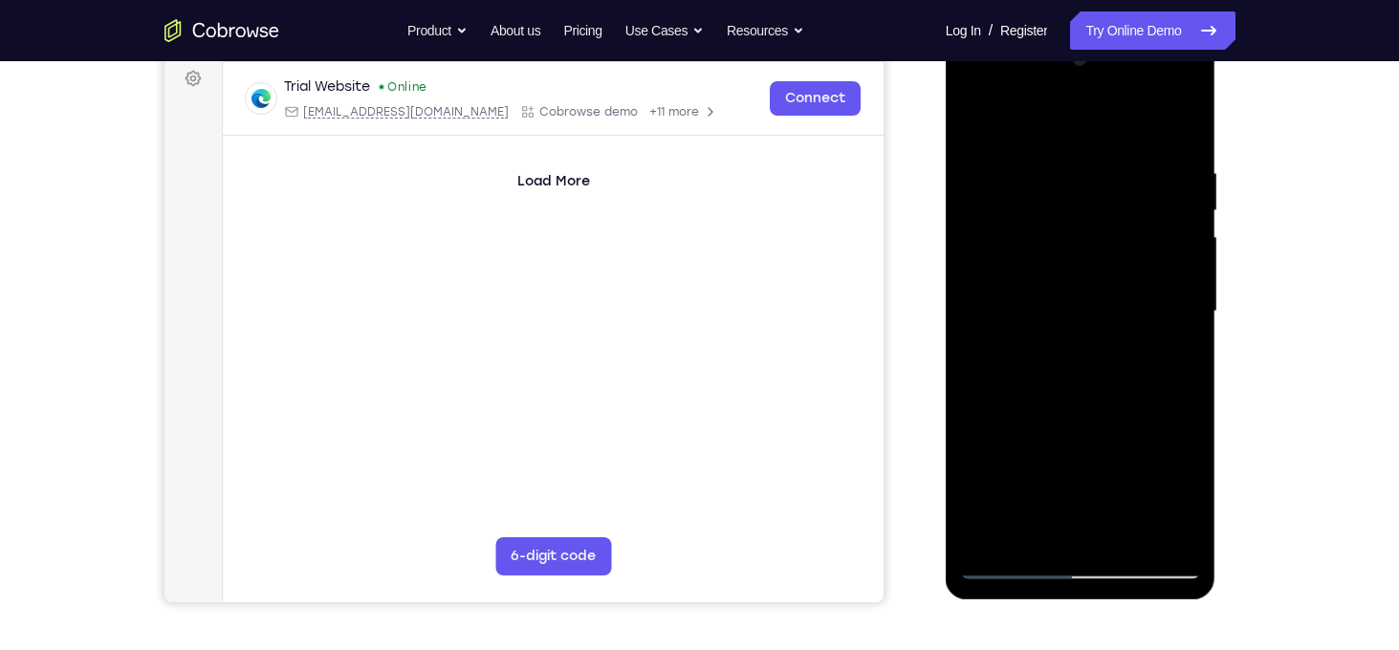
drag, startPoint x: 1160, startPoint y: 304, endPoint x: 1194, endPoint y: 123, distance: 184.0
click at [1194, 123] on div at bounding box center [1080, 312] width 241 height 536
drag, startPoint x: 1165, startPoint y: 244, endPoint x: 1179, endPoint y: 135, distance: 110.0
click at [1179, 135] on div at bounding box center [1080, 312] width 241 height 536
click at [1128, 538] on div at bounding box center [1080, 312] width 241 height 536
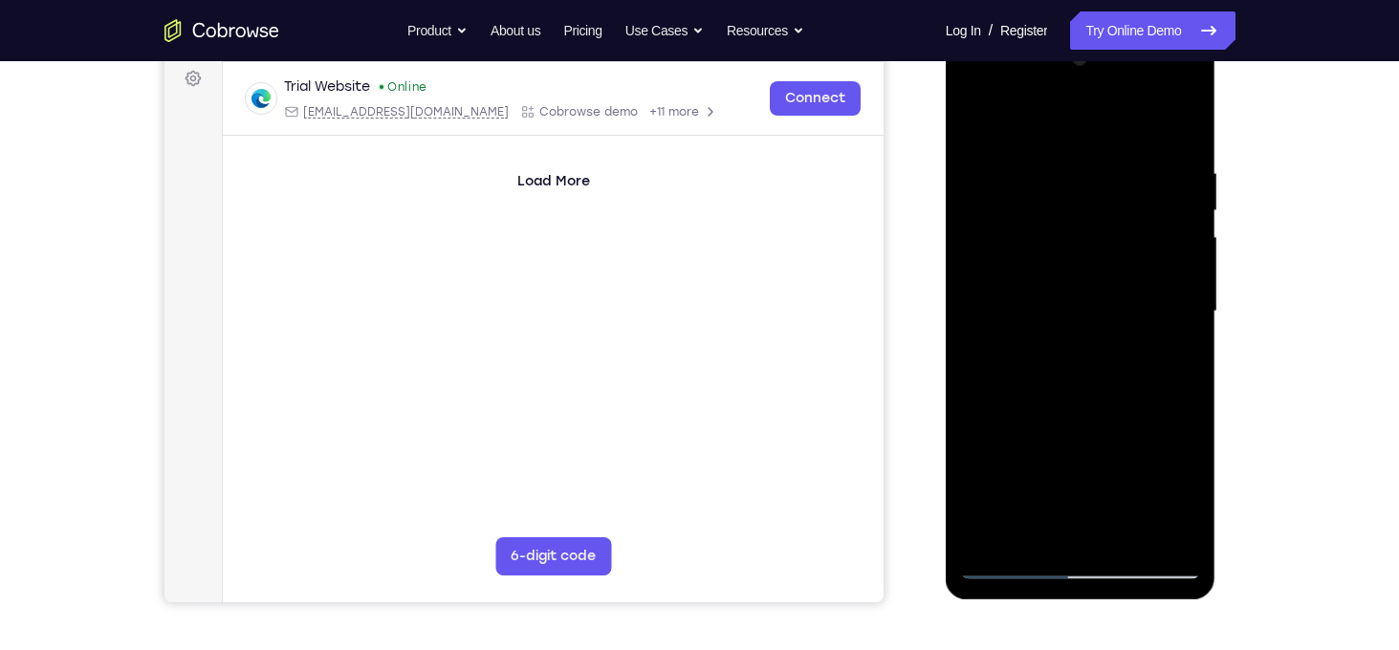
click at [1093, 417] on div at bounding box center [1080, 312] width 241 height 536
click at [1097, 314] on div at bounding box center [1080, 312] width 241 height 536
drag, startPoint x: 1138, startPoint y: 248, endPoint x: 1159, endPoint y: 491, distance: 243.8
click at [1159, 491] on div at bounding box center [1080, 312] width 241 height 536
drag, startPoint x: 1146, startPoint y: 305, endPoint x: 1156, endPoint y: 423, distance: 118.1
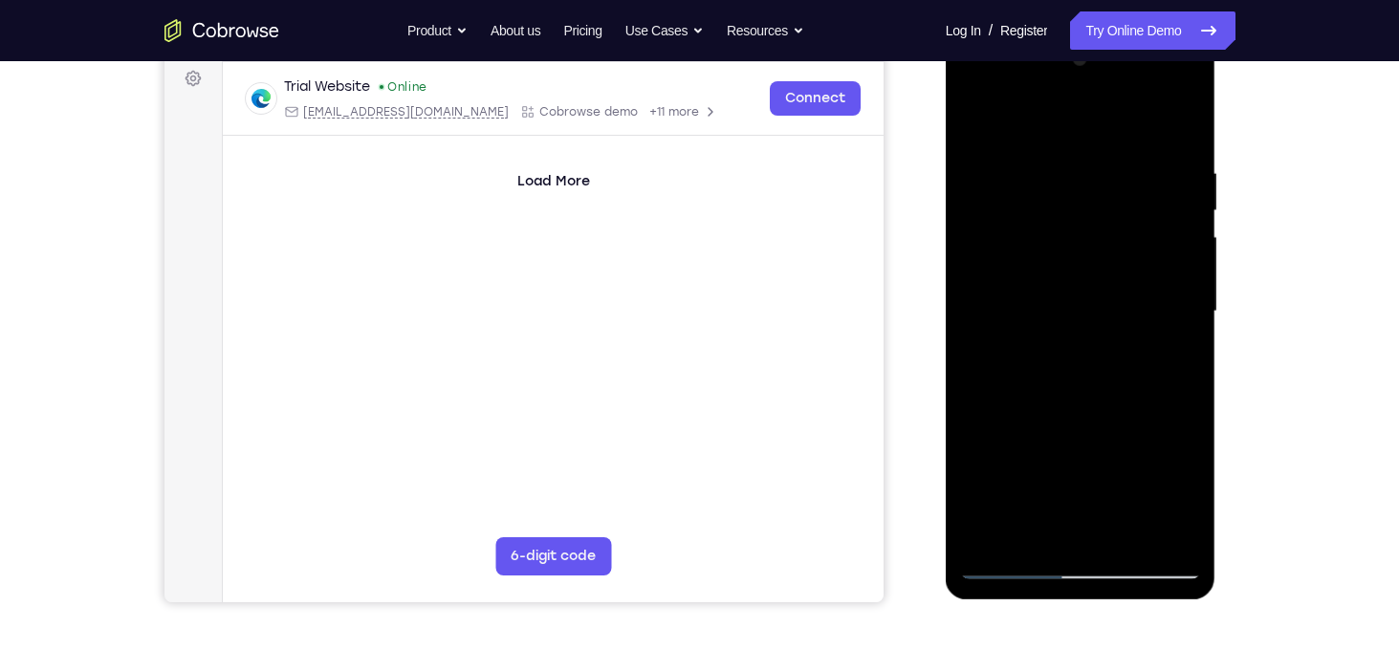
click at [1156, 423] on div at bounding box center [1080, 312] width 241 height 536
drag, startPoint x: 1158, startPoint y: 220, endPoint x: 1168, endPoint y: 475, distance: 255.5
click at [1168, 475] on div at bounding box center [1080, 312] width 241 height 536
drag, startPoint x: 1165, startPoint y: 240, endPoint x: 1159, endPoint y: 440, distance: 199.9
click at [1159, 440] on div at bounding box center [1080, 312] width 241 height 536
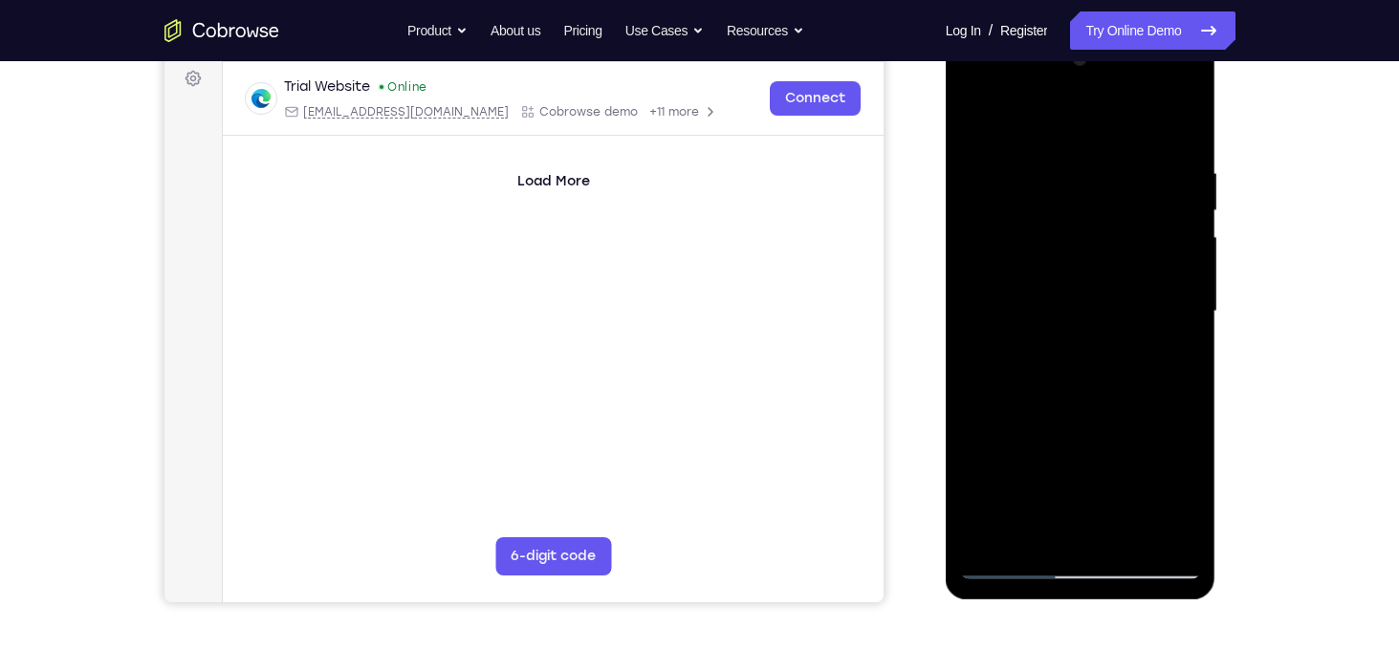
drag, startPoint x: 1156, startPoint y: 426, endPoint x: 1171, endPoint y: 221, distance: 205.2
click at [1171, 221] on div at bounding box center [1080, 312] width 241 height 536
drag, startPoint x: 1078, startPoint y: 461, endPoint x: 1093, endPoint y: 324, distance: 137.6
click at [1093, 324] on div at bounding box center [1080, 312] width 241 height 536
drag, startPoint x: 1052, startPoint y: 452, endPoint x: 1042, endPoint y: 217, distance: 235.4
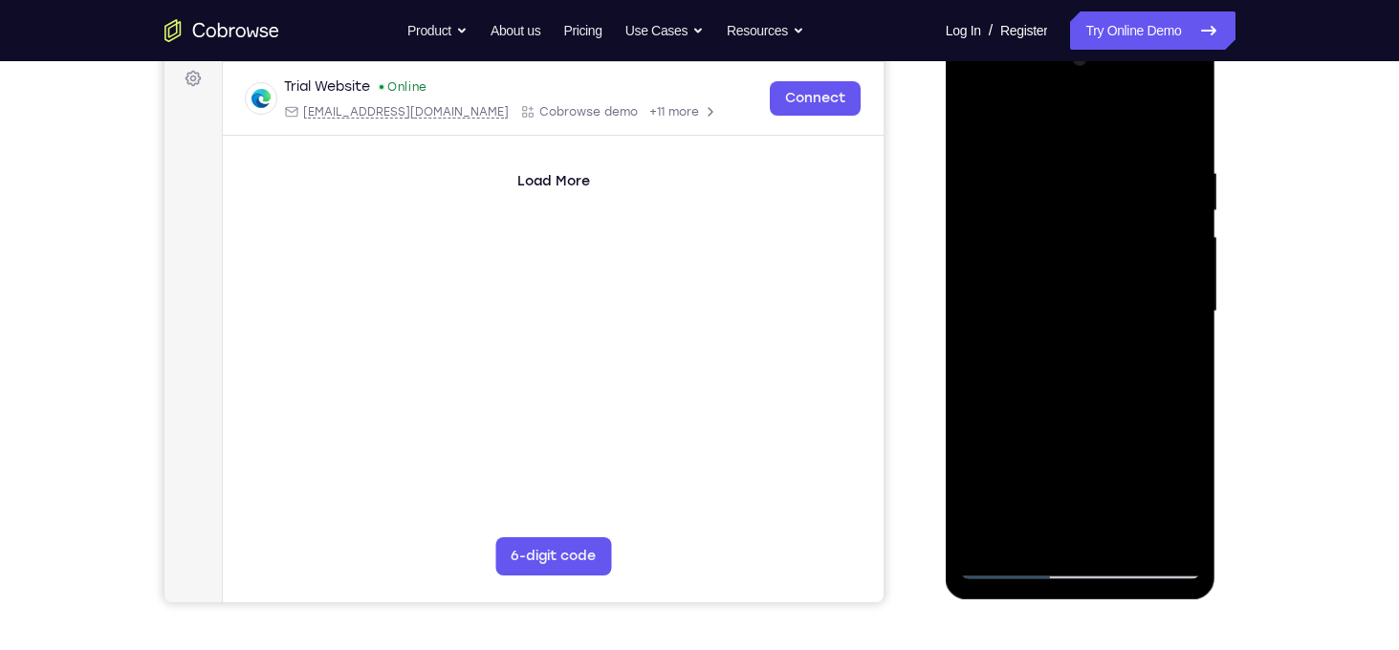
click at [1042, 217] on div at bounding box center [1080, 312] width 241 height 536
click at [1022, 370] on div at bounding box center [1080, 312] width 241 height 536
drag, startPoint x: 1056, startPoint y: 460, endPoint x: 1050, endPoint y: 322, distance: 137.8
click at [1050, 322] on div at bounding box center [1080, 312] width 241 height 536
drag, startPoint x: 1133, startPoint y: 449, endPoint x: 1093, endPoint y: 174, distance: 277.4
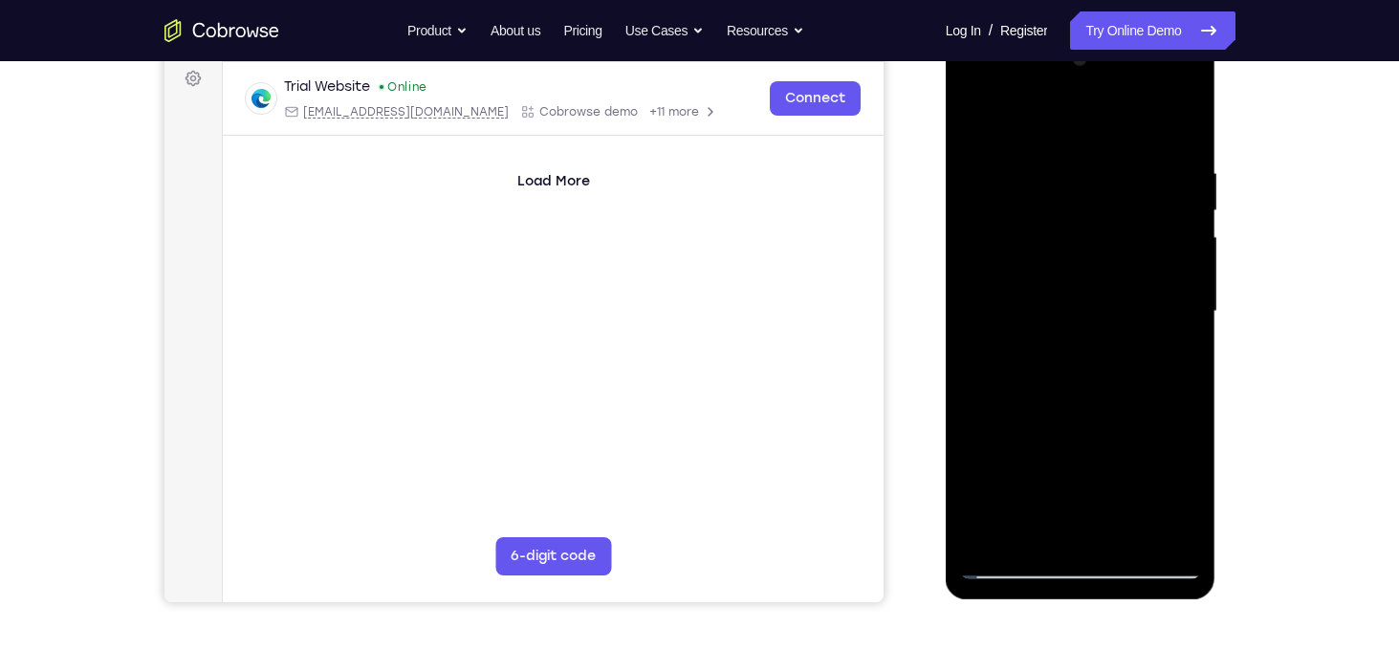
click at [1093, 174] on div at bounding box center [1080, 312] width 241 height 536
drag, startPoint x: 1096, startPoint y: 442, endPoint x: 1075, endPoint y: 325, distance: 118.6
click at [1075, 325] on div at bounding box center [1080, 312] width 241 height 536
click at [1061, 384] on div at bounding box center [1080, 312] width 241 height 536
click at [1149, 150] on div at bounding box center [1080, 312] width 241 height 536
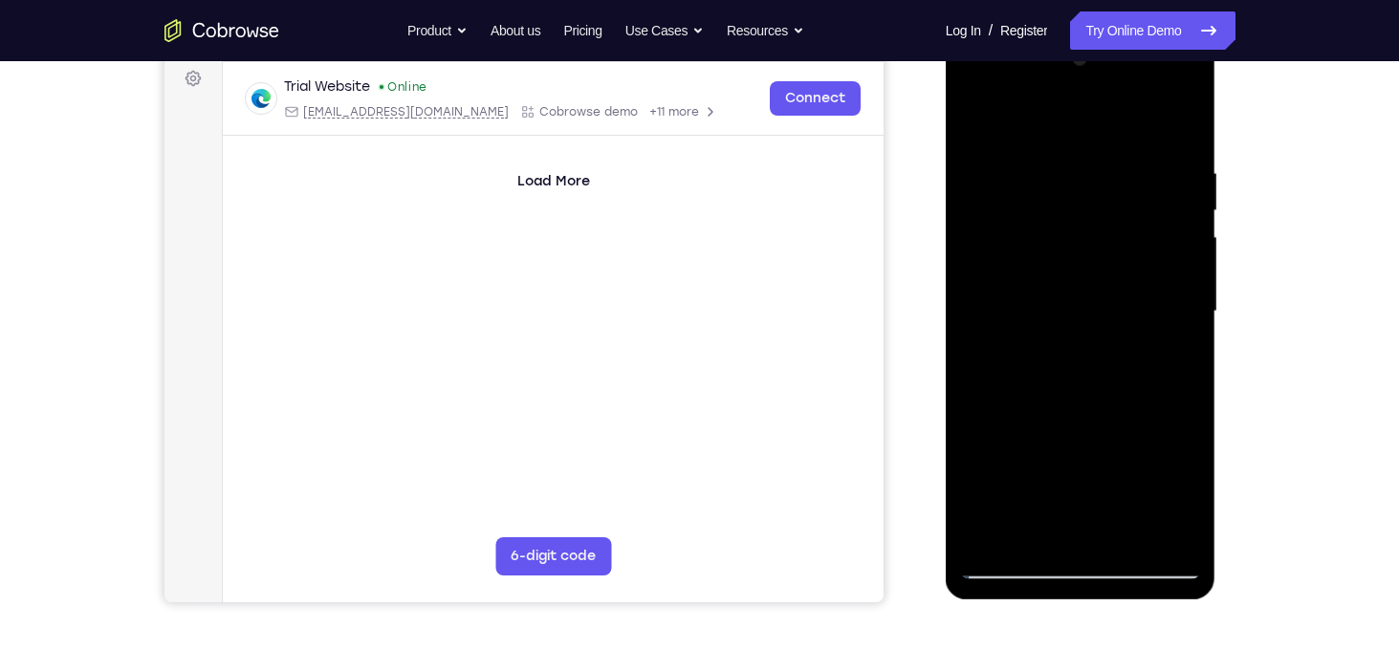
click at [1125, 311] on div at bounding box center [1080, 312] width 241 height 536
click at [1082, 385] on div at bounding box center [1080, 312] width 241 height 536
click at [1167, 362] on div at bounding box center [1080, 312] width 241 height 536
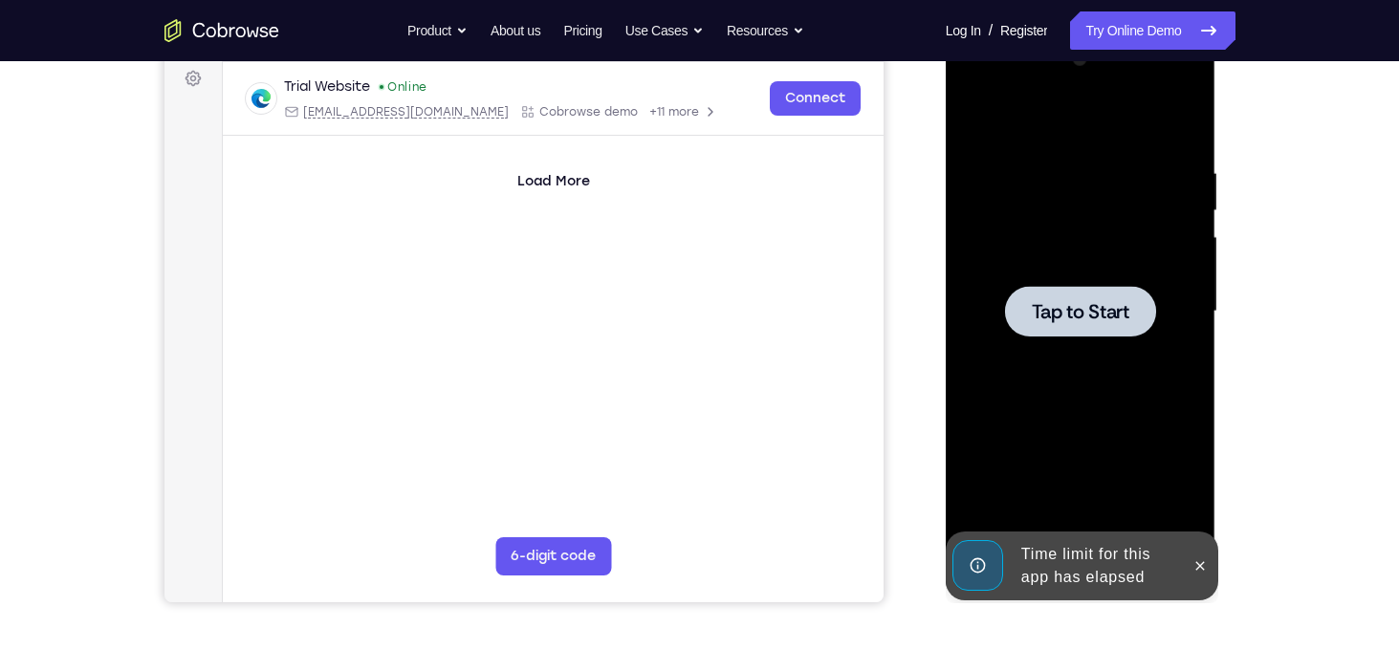
drag, startPoint x: 1153, startPoint y: 206, endPoint x: 1158, endPoint y: 359, distance: 153.1
click at [1158, 30] on div "Tap to Start" at bounding box center [1081, 30] width 271 height 0
click at [1083, 316] on span "Tap to Start" at bounding box center [1081, 311] width 98 height 19
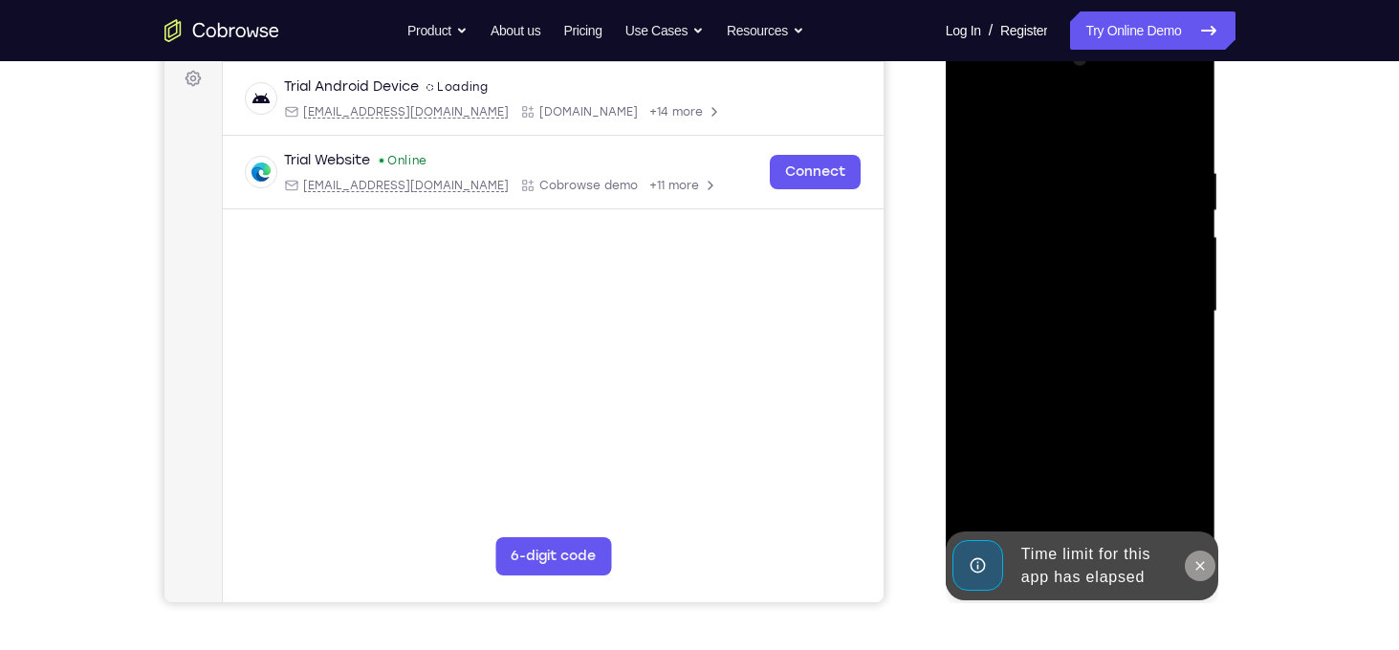
click at [1199, 560] on icon at bounding box center [1200, 565] width 15 height 15
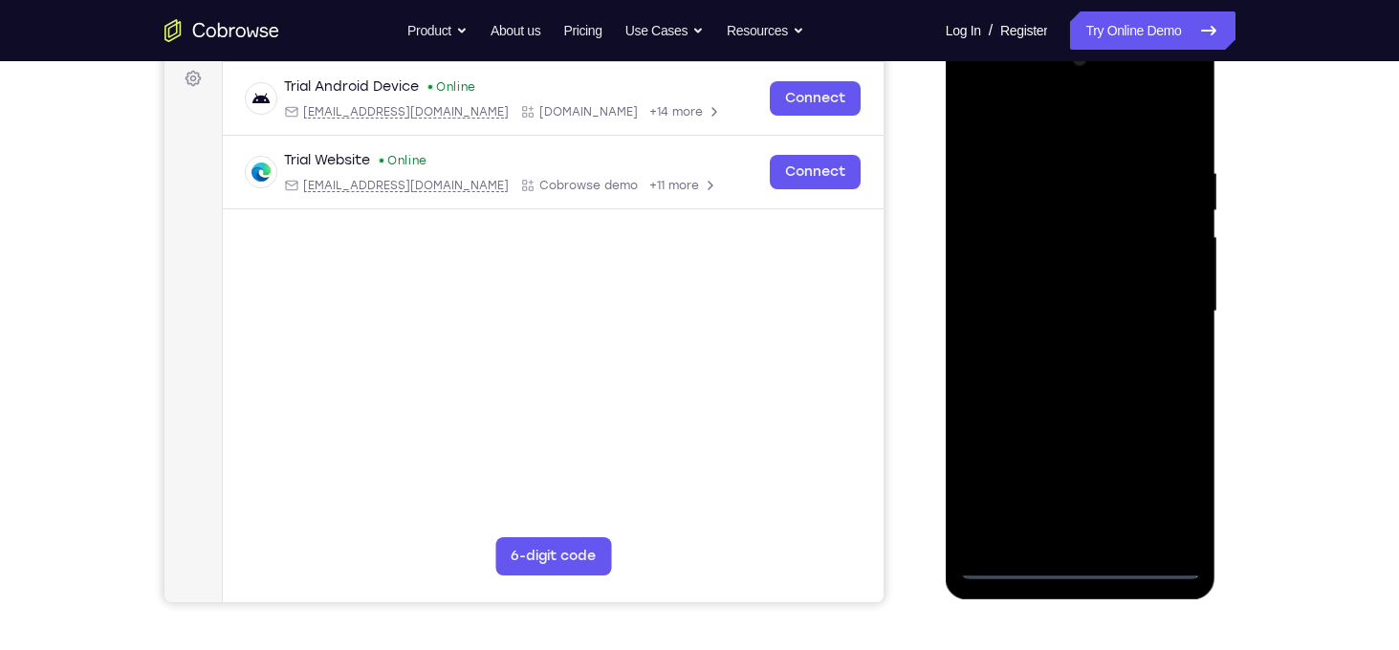
click at [1074, 563] on div at bounding box center [1080, 312] width 241 height 536
click at [1178, 483] on div at bounding box center [1080, 312] width 241 height 536
click at [1078, 127] on div at bounding box center [1080, 312] width 241 height 536
click at [1168, 308] on div at bounding box center [1080, 312] width 241 height 536
click at [1057, 345] on div at bounding box center [1080, 312] width 241 height 536
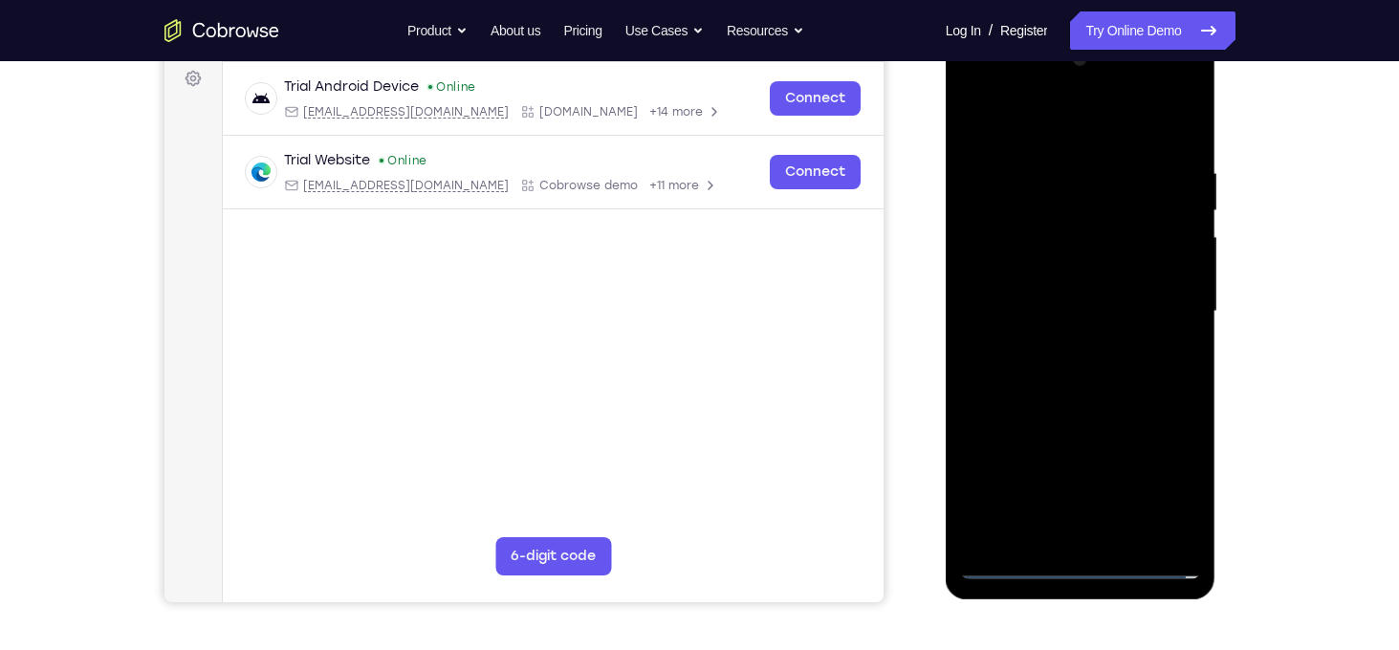
click at [1075, 290] on div at bounding box center [1080, 312] width 241 height 536
click at [1054, 277] on div at bounding box center [1080, 312] width 241 height 536
click at [1186, 272] on div at bounding box center [1080, 312] width 241 height 536
click at [1089, 312] on div at bounding box center [1080, 312] width 241 height 536
click at [1077, 382] on div at bounding box center [1080, 312] width 241 height 536
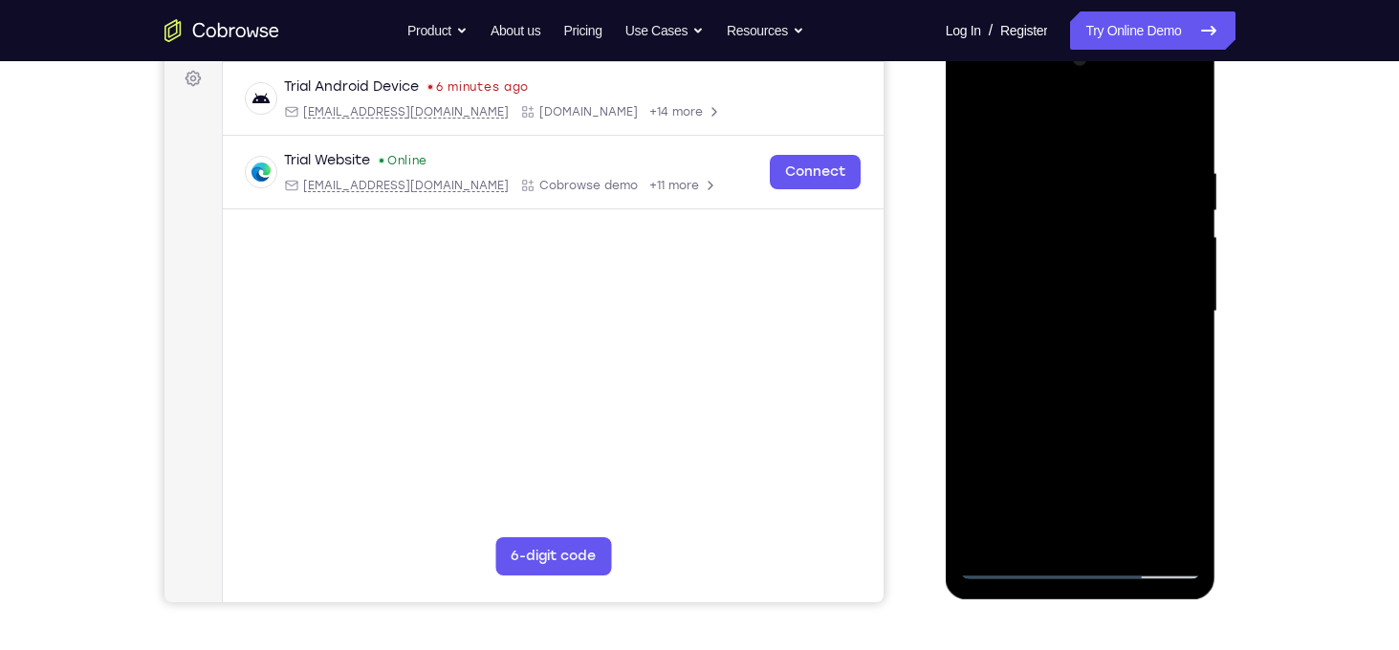
drag, startPoint x: 1122, startPoint y: 478, endPoint x: 1115, endPoint y: 385, distance: 93.0
click at [1115, 385] on div at bounding box center [1080, 312] width 241 height 536
drag, startPoint x: 1105, startPoint y: 448, endPoint x: 1083, endPoint y: 184, distance: 264.9
click at [1083, 184] on div at bounding box center [1080, 312] width 241 height 536
drag, startPoint x: 1104, startPoint y: 401, endPoint x: 1105, endPoint y: 239, distance: 161.6
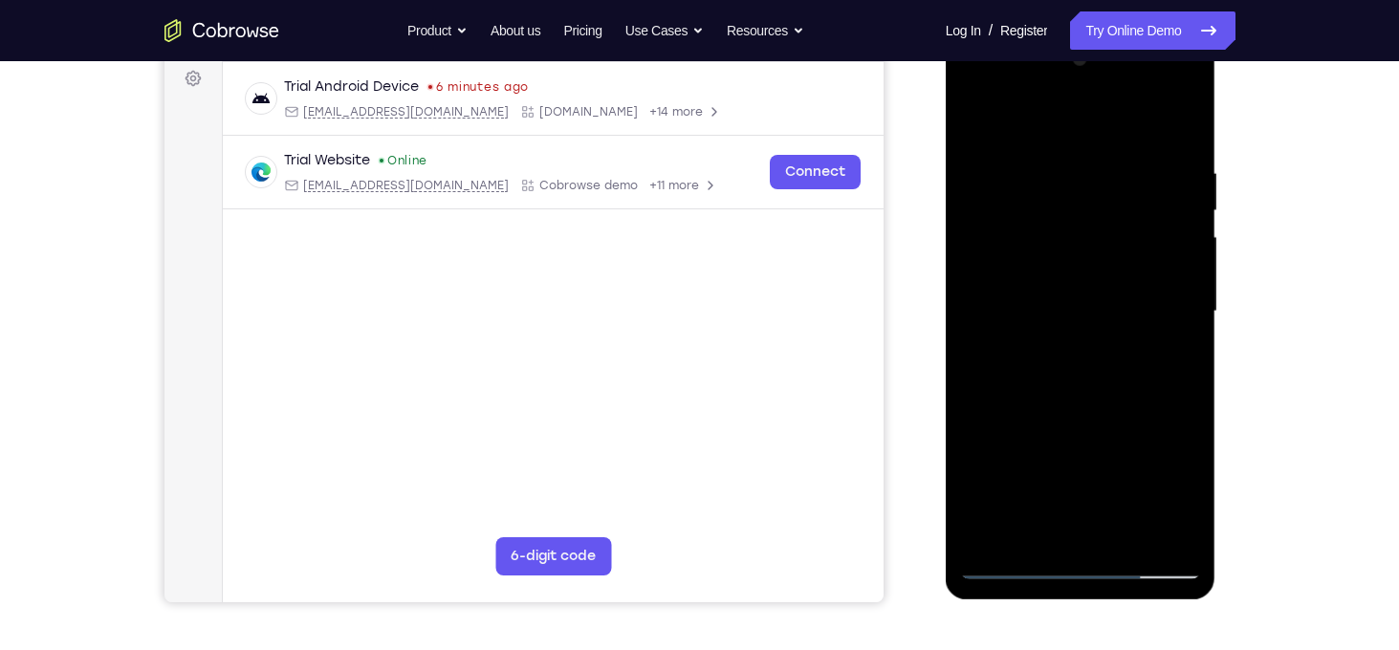
click at [1105, 239] on div at bounding box center [1080, 312] width 241 height 536
click at [1193, 316] on div at bounding box center [1080, 312] width 241 height 536
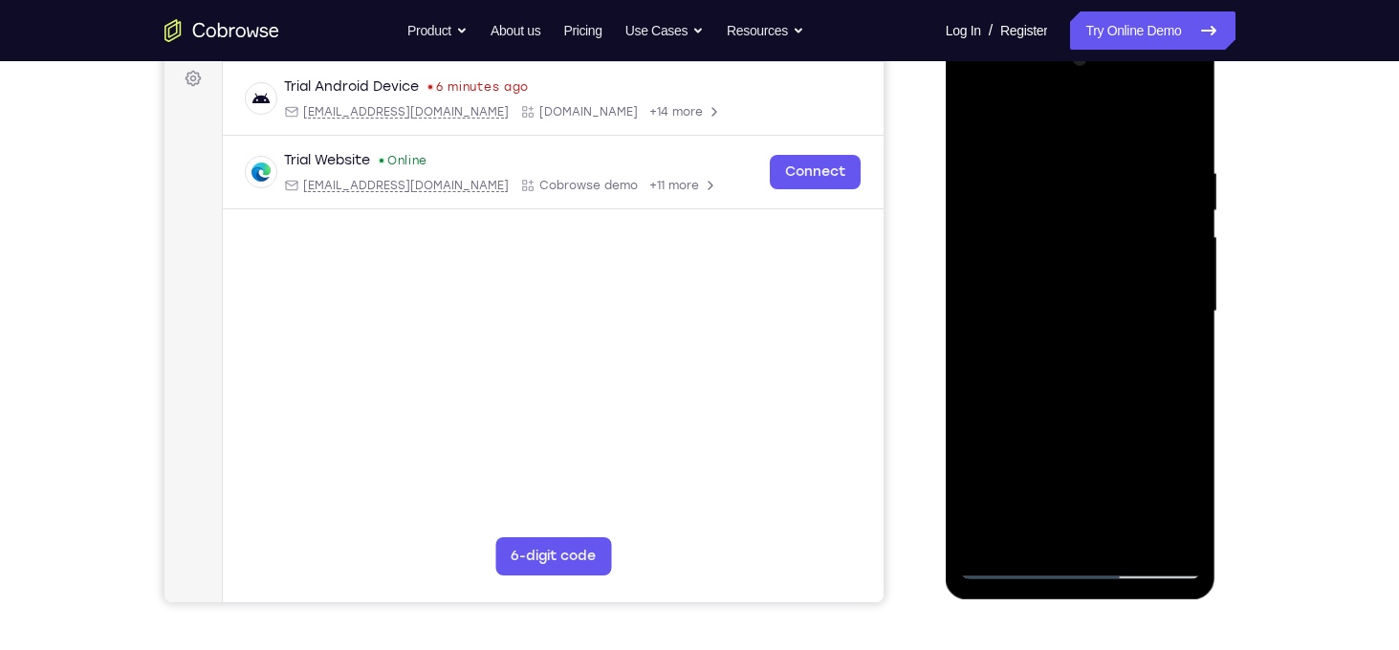
click at [1193, 316] on div at bounding box center [1080, 312] width 241 height 536
click at [1128, 539] on div at bounding box center [1080, 312] width 241 height 536
click at [1081, 417] on div at bounding box center [1080, 312] width 241 height 536
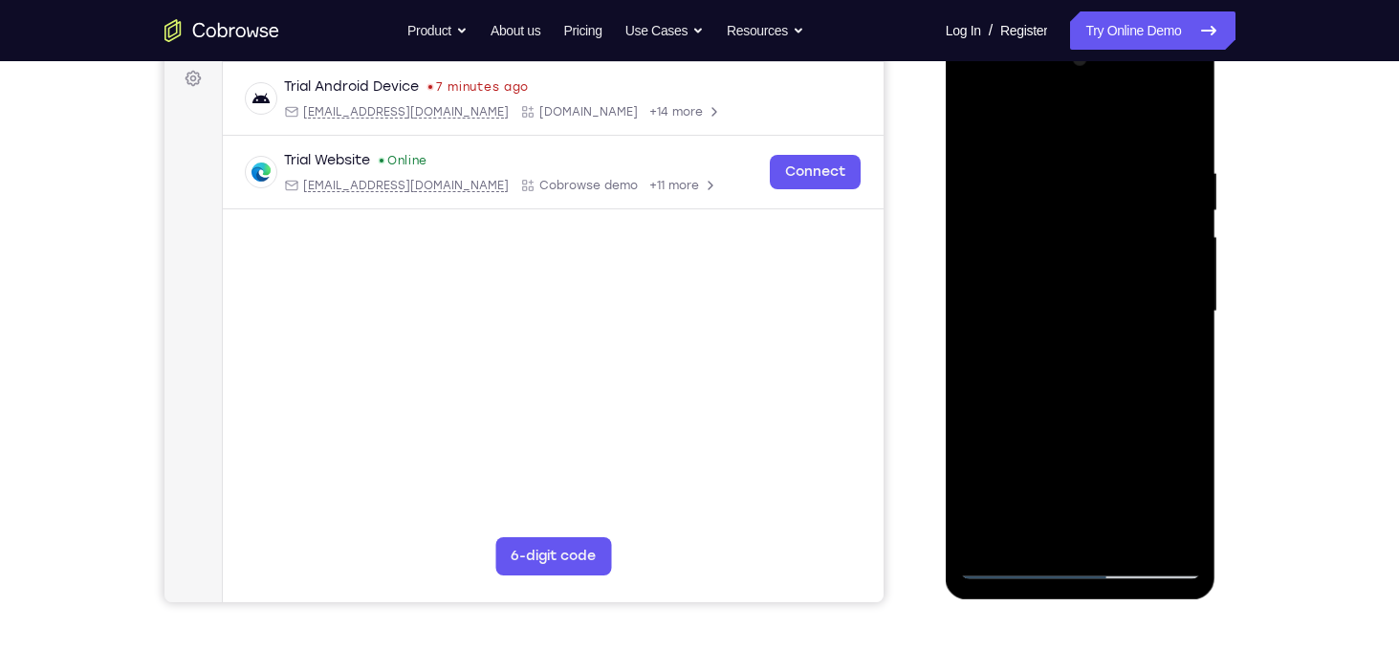
click at [1039, 299] on div at bounding box center [1080, 312] width 241 height 536
drag, startPoint x: 1165, startPoint y: 261, endPoint x: 1184, endPoint y: 438, distance: 177.9
click at [1184, 438] on div at bounding box center [1080, 312] width 241 height 536
drag, startPoint x: 1172, startPoint y: 264, endPoint x: 1180, endPoint y: 395, distance: 131.2
click at [1180, 395] on div at bounding box center [1080, 312] width 241 height 536
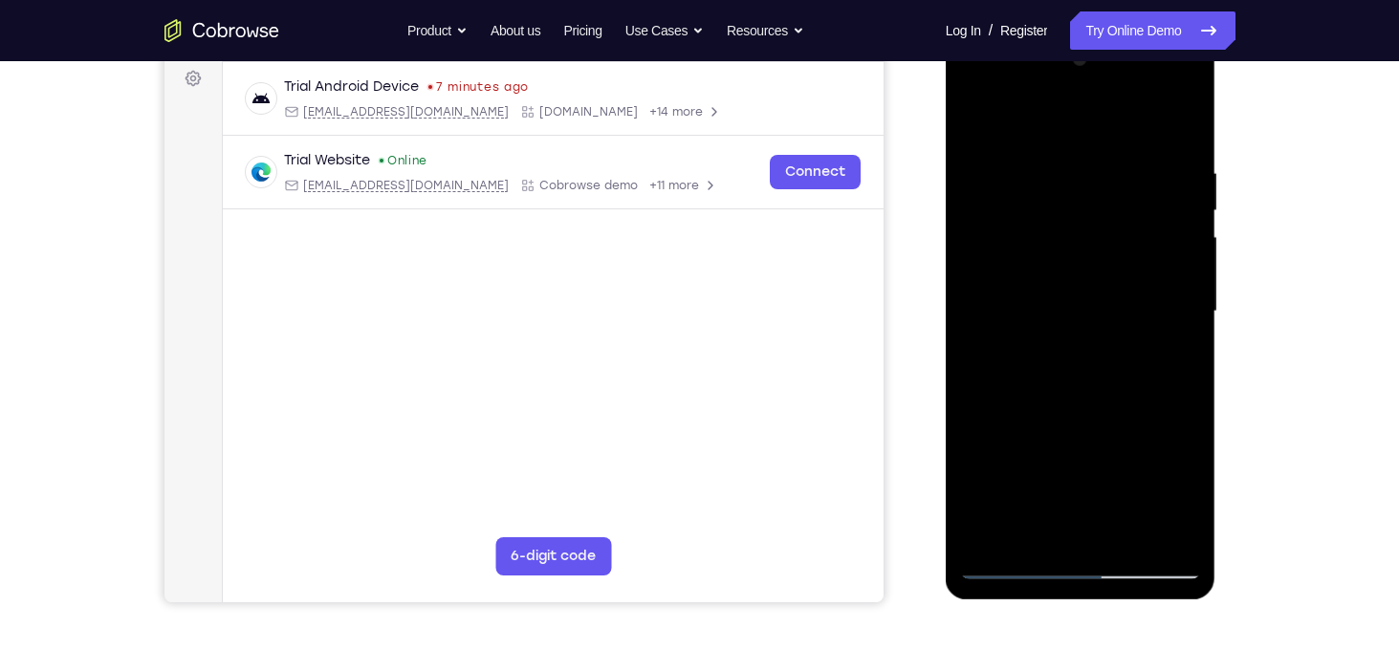
drag, startPoint x: 1133, startPoint y: 287, endPoint x: 1123, endPoint y: 176, distance: 111.4
click at [1123, 176] on div at bounding box center [1080, 312] width 241 height 536
drag, startPoint x: 1160, startPoint y: 405, endPoint x: 1145, endPoint y: 251, distance: 155.7
click at [1145, 251] on div at bounding box center [1080, 312] width 241 height 536
drag, startPoint x: 1143, startPoint y: 398, endPoint x: 1106, endPoint y: 154, distance: 246.5
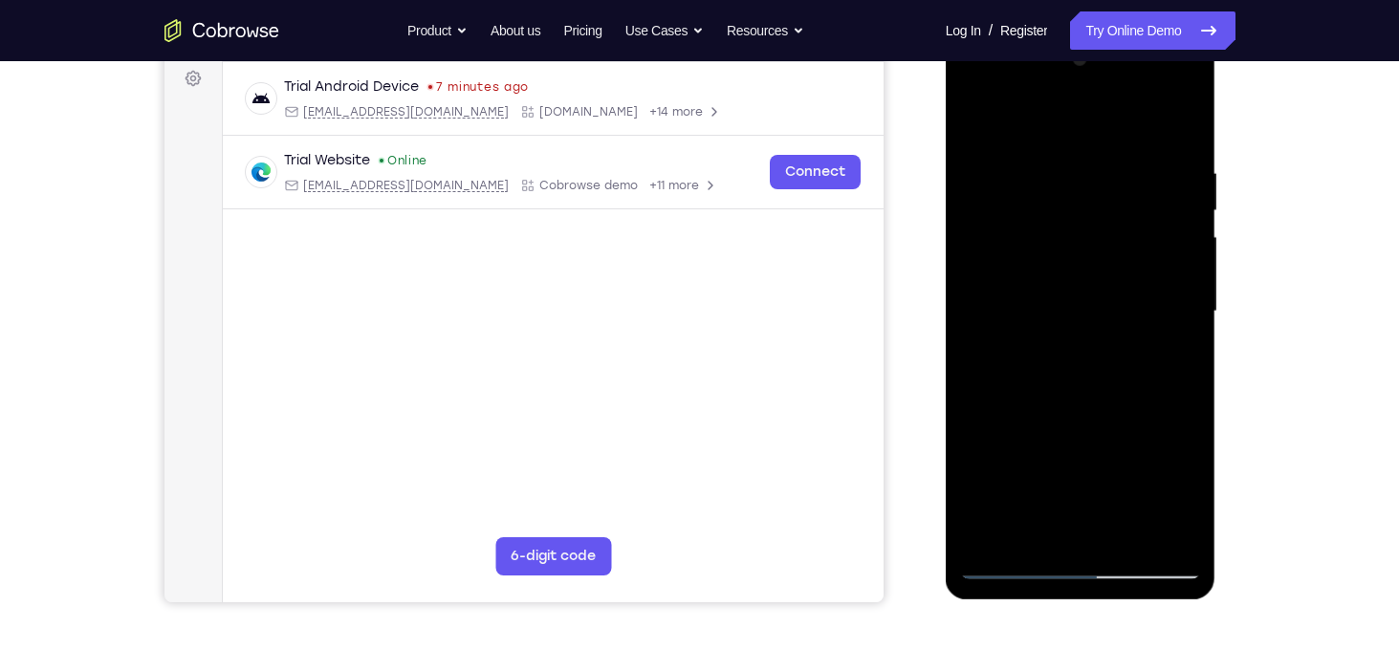
click at [1106, 154] on div at bounding box center [1080, 312] width 241 height 536
click at [1180, 500] on div at bounding box center [1080, 312] width 241 height 536
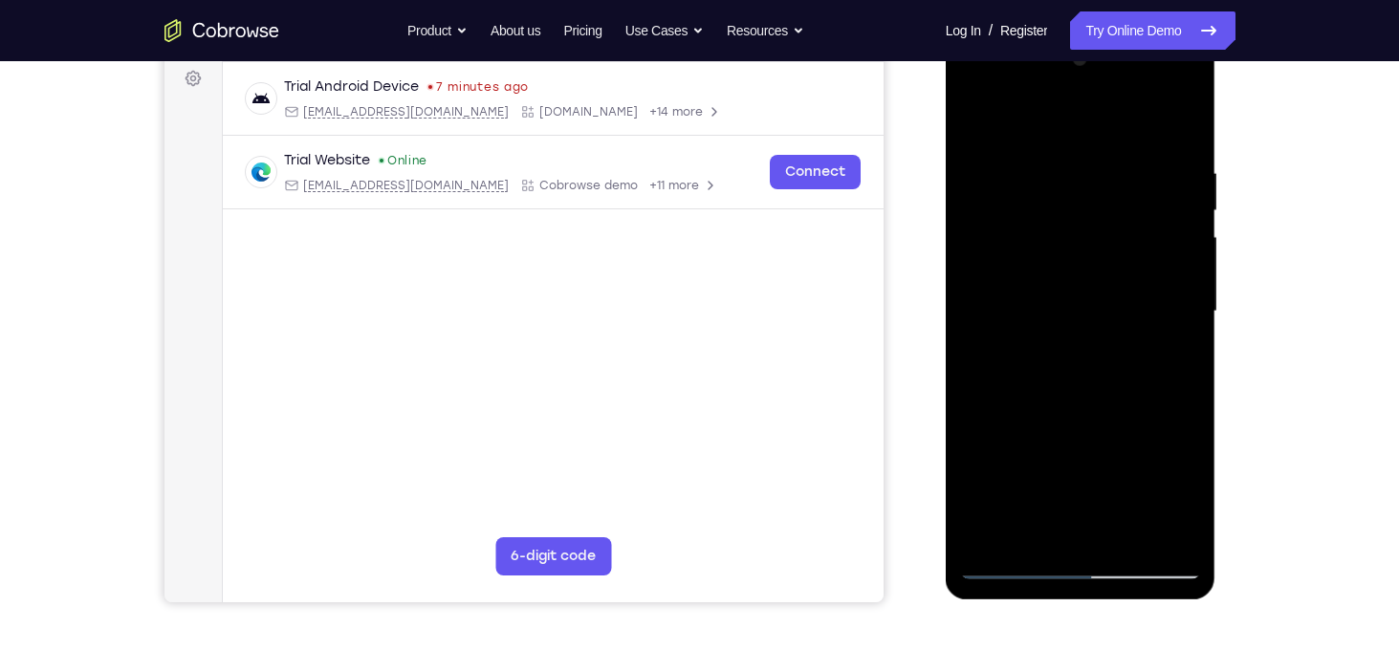
click at [1180, 500] on div at bounding box center [1080, 312] width 241 height 536
click at [1186, 493] on div at bounding box center [1080, 312] width 241 height 536
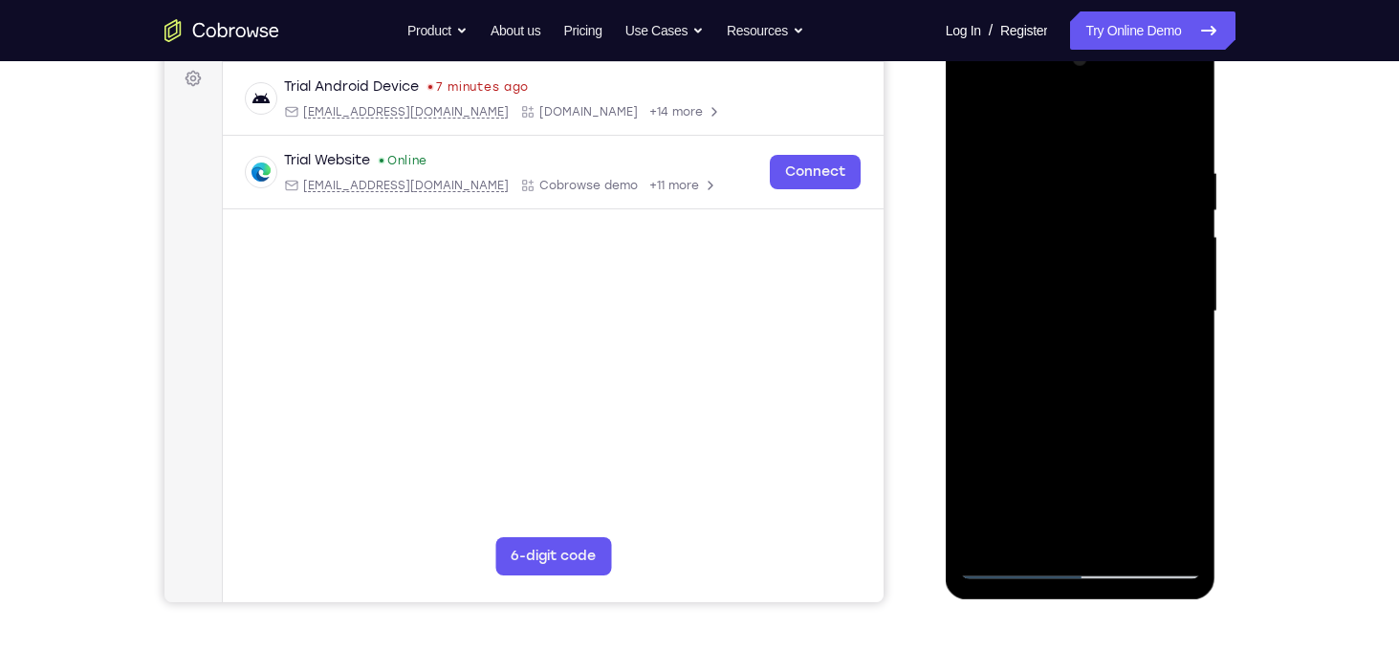
click at [1186, 493] on div at bounding box center [1080, 312] width 241 height 536
click at [1164, 360] on div at bounding box center [1080, 312] width 241 height 536
click at [974, 133] on div at bounding box center [1080, 312] width 241 height 536
click at [974, 117] on div at bounding box center [1080, 312] width 241 height 536
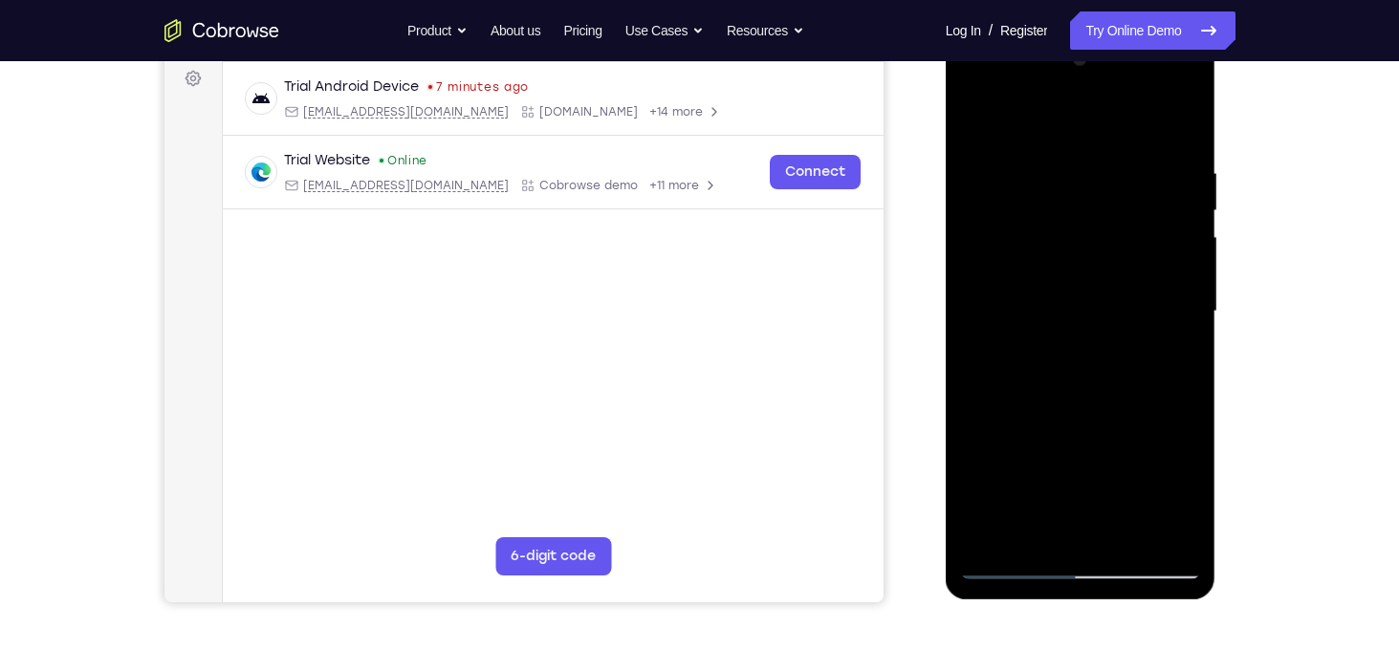
click at [974, 117] on div at bounding box center [1080, 312] width 241 height 536
click at [1115, 246] on div at bounding box center [1080, 312] width 241 height 536
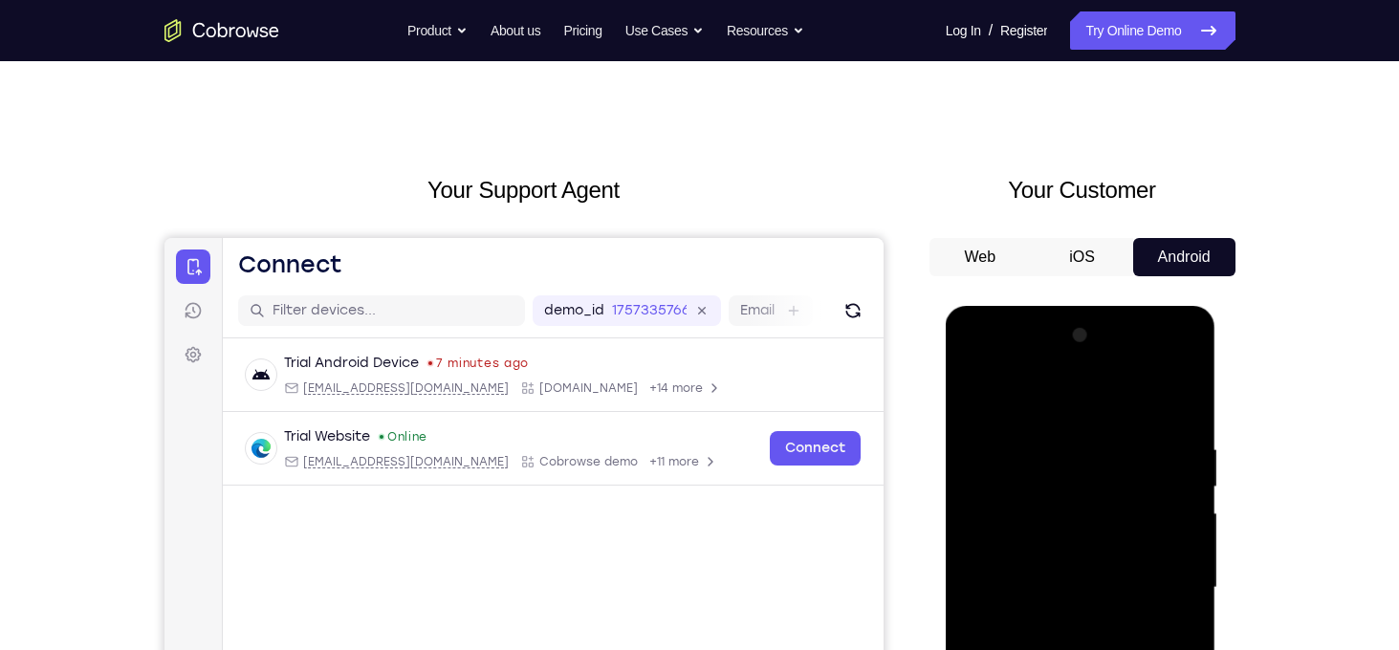
scroll to position [0, 0]
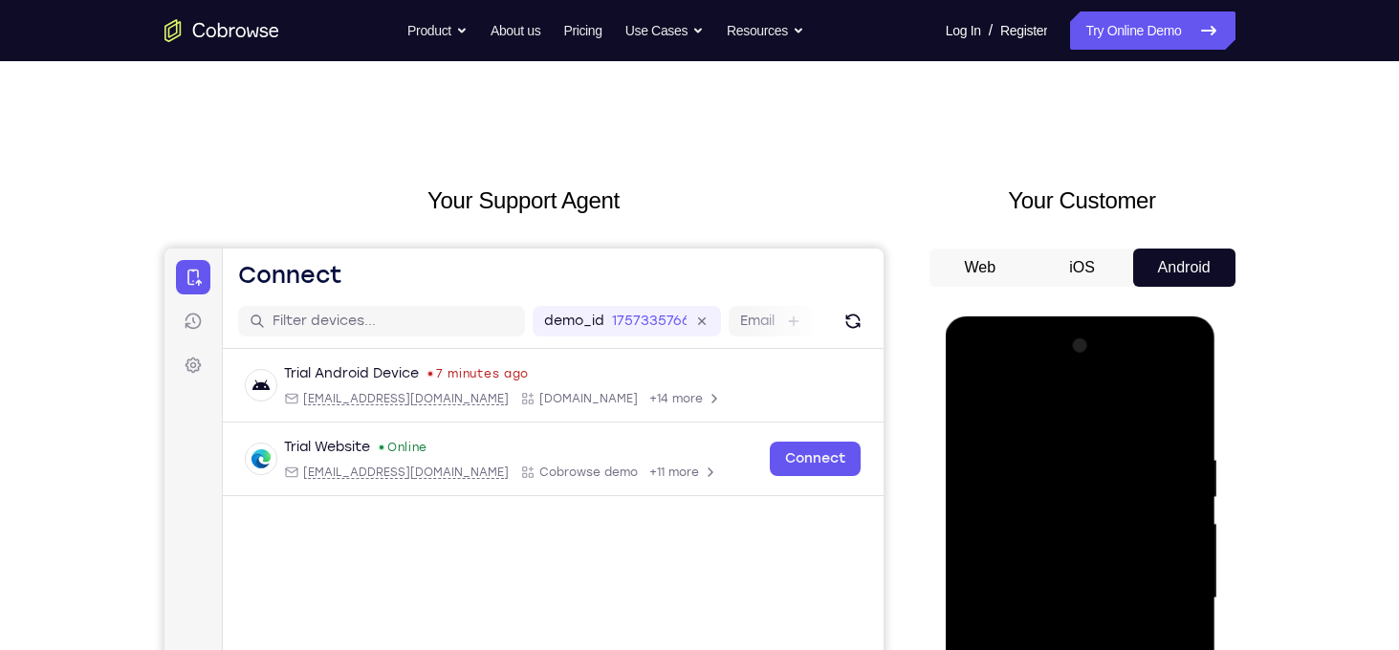
drag, startPoint x: 1157, startPoint y: 517, endPoint x: 1162, endPoint y: 170, distance: 347.2
click at [1162, 317] on html "Online web based iOS Simulators and Android Emulators. Run iPhone, iPad, Mobile…" at bounding box center [1082, 604] width 273 height 574
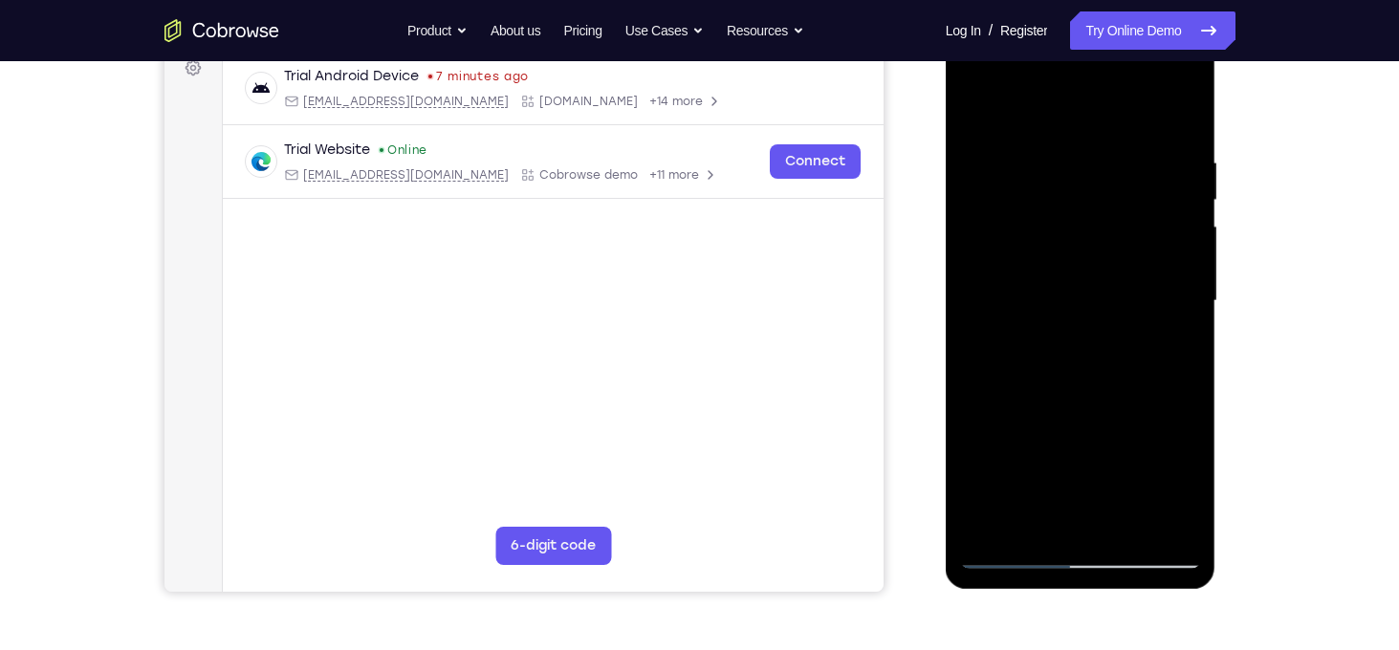
scroll to position [314, 0]
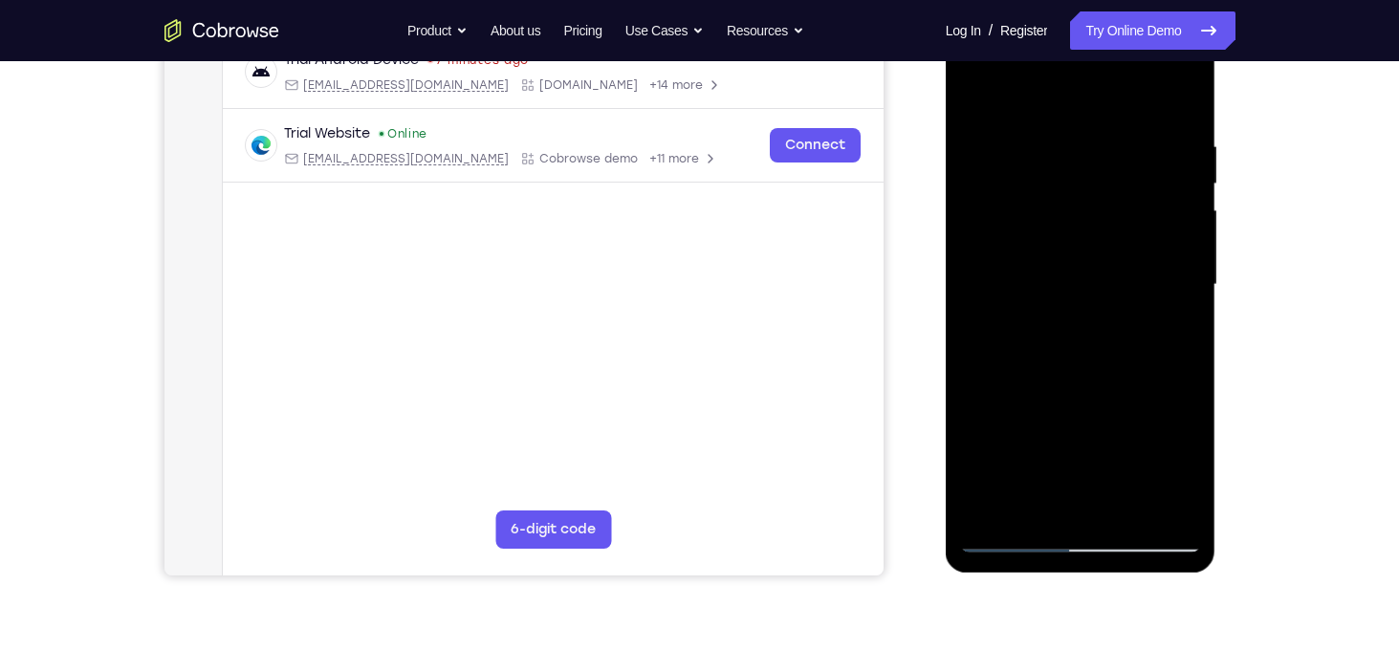
click at [996, 508] on div at bounding box center [1080, 285] width 241 height 536
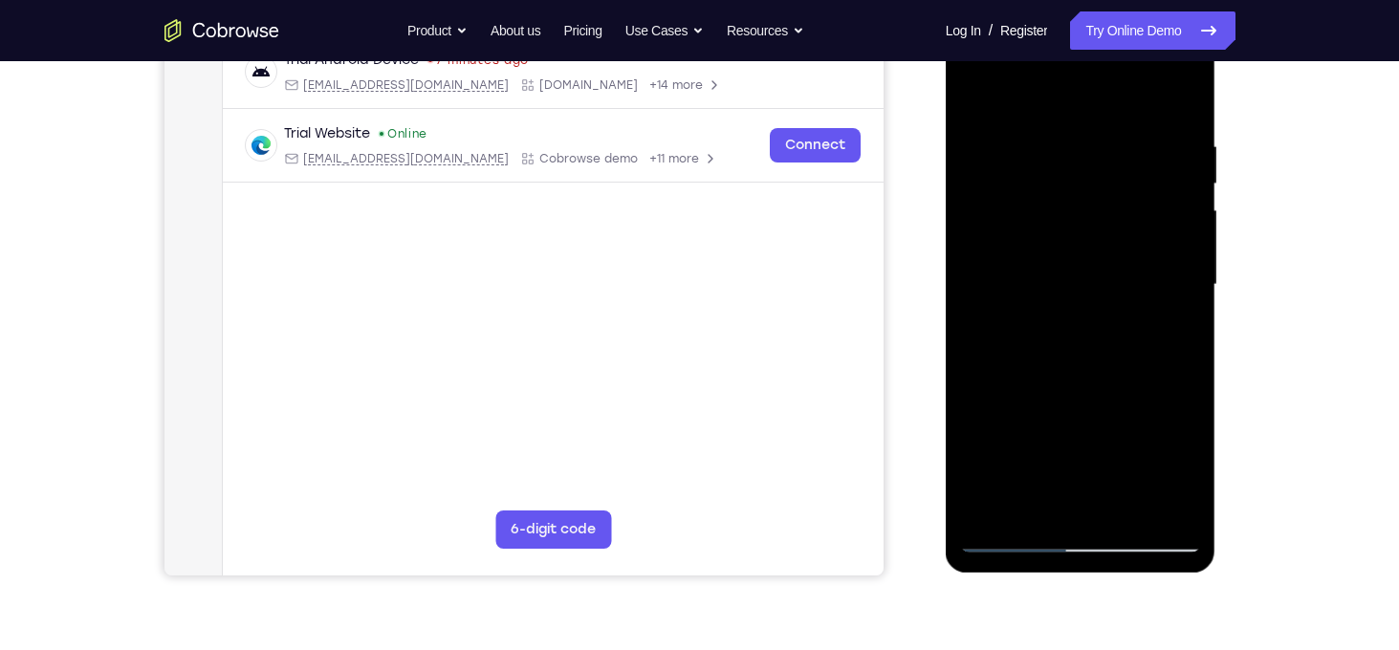
click at [1127, 142] on div at bounding box center [1080, 285] width 241 height 536
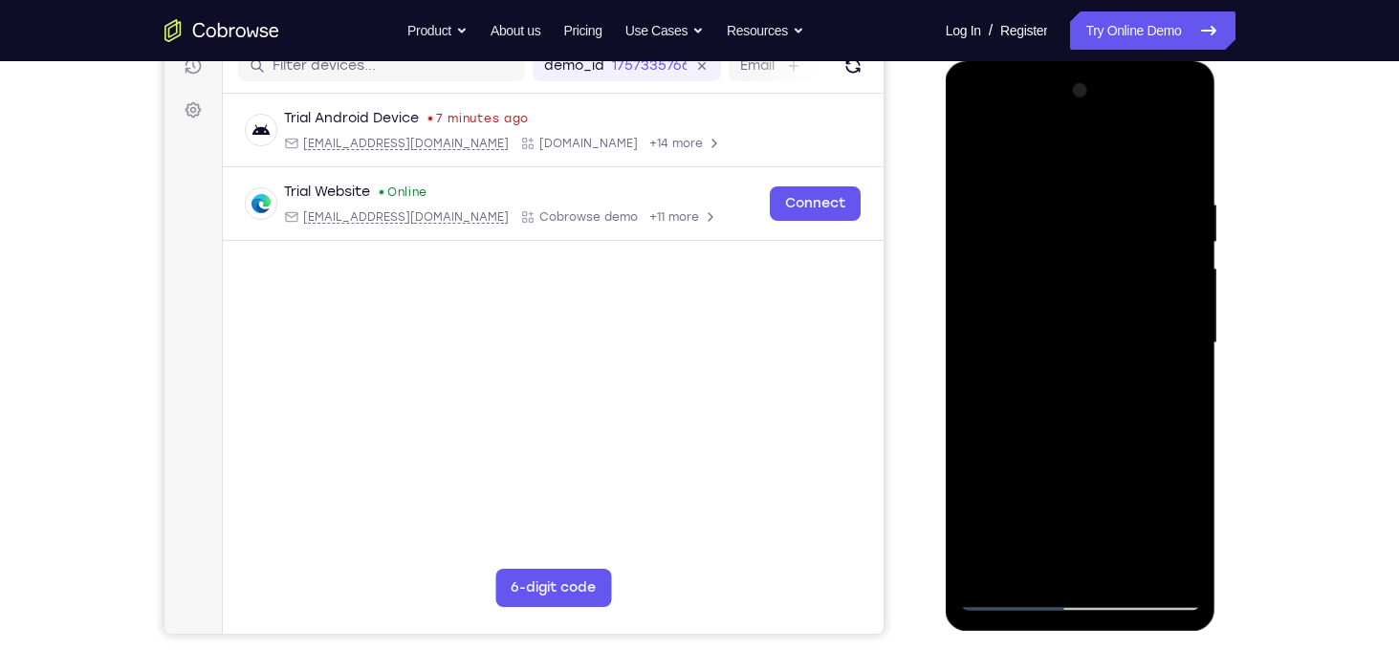
scroll to position [256, 0]
click at [1184, 351] on div at bounding box center [1080, 343] width 241 height 536
click at [1037, 202] on div at bounding box center [1080, 343] width 241 height 536
click at [1029, 178] on div at bounding box center [1080, 343] width 241 height 536
click at [986, 206] on div at bounding box center [1080, 343] width 241 height 536
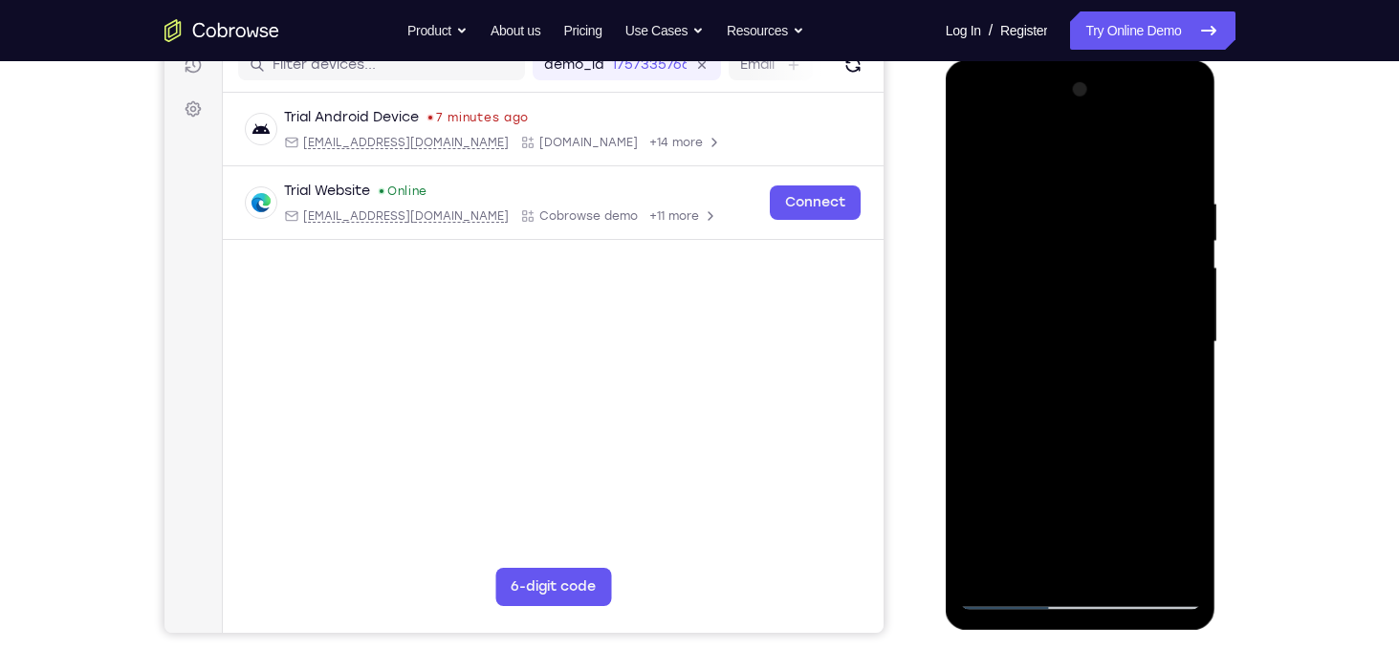
click at [978, 157] on div at bounding box center [1080, 343] width 241 height 536
click at [1182, 260] on div at bounding box center [1080, 343] width 241 height 536
click at [1181, 260] on div at bounding box center [1080, 343] width 241 height 536
click at [984, 329] on div at bounding box center [1080, 343] width 241 height 536
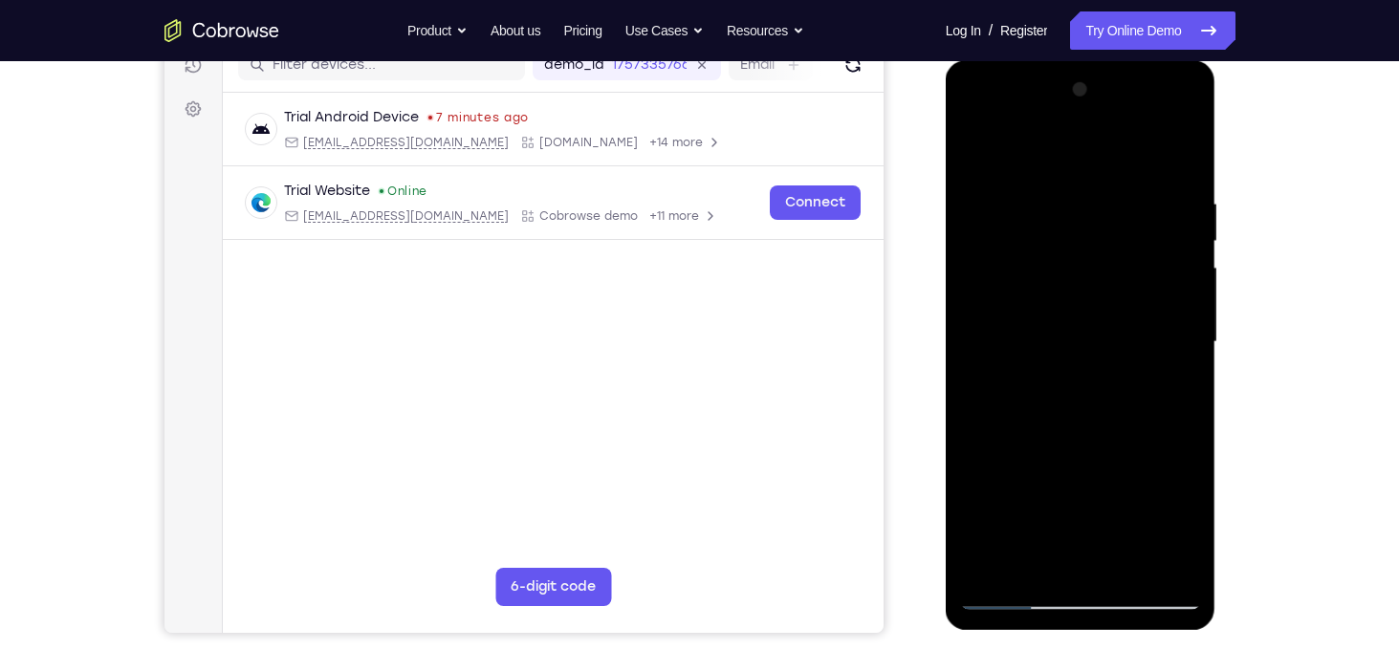
drag, startPoint x: 1086, startPoint y: 318, endPoint x: 1117, endPoint y: 451, distance: 136.4
click at [1117, 451] on div at bounding box center [1080, 343] width 241 height 536
drag, startPoint x: 1116, startPoint y: 449, endPoint x: 1106, endPoint y: 249, distance: 200.1
click at [1106, 249] on div at bounding box center [1080, 343] width 241 height 536
drag, startPoint x: 1125, startPoint y: 465, endPoint x: 1103, endPoint y: 274, distance: 192.5
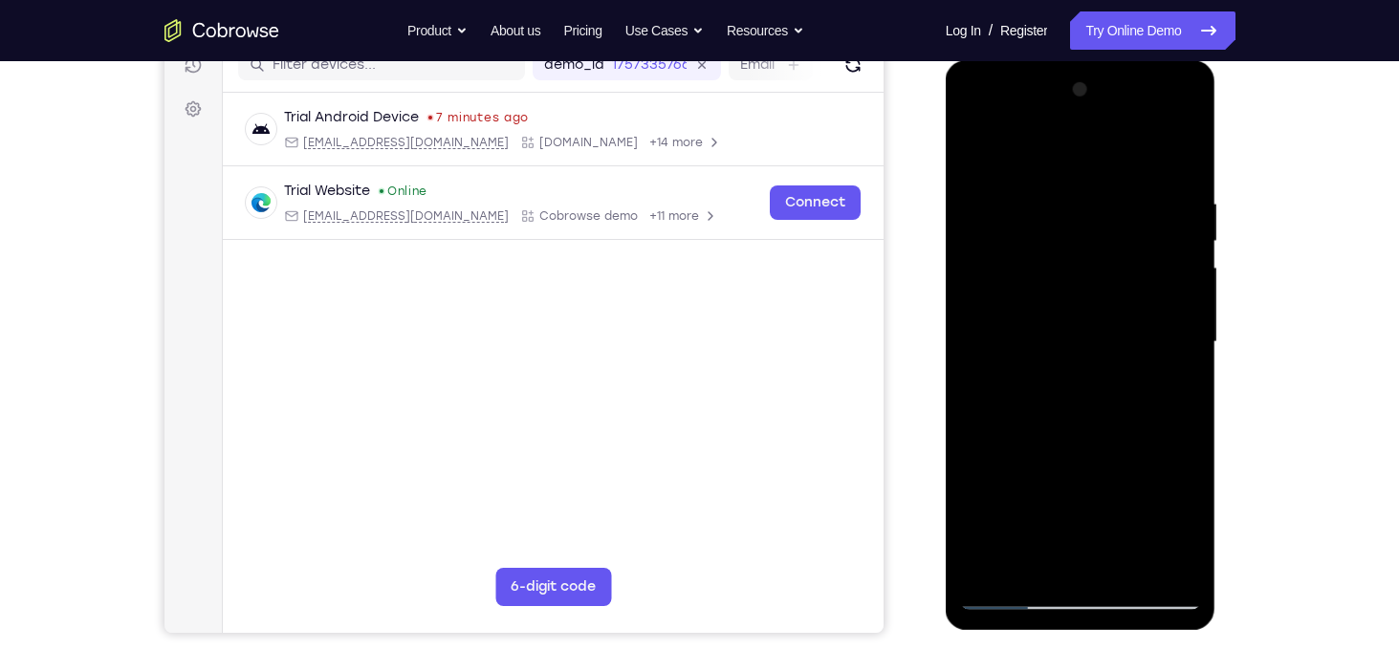
click at [1103, 274] on div at bounding box center [1080, 343] width 241 height 536
drag, startPoint x: 1129, startPoint y: 447, endPoint x: 1113, endPoint y: 226, distance: 221.5
click at [1113, 226] on div at bounding box center [1080, 343] width 241 height 536
drag, startPoint x: 1121, startPoint y: 451, endPoint x: 1071, endPoint y: 256, distance: 201.3
click at [1071, 256] on div at bounding box center [1080, 343] width 241 height 536
